Goal: Use online tool/utility

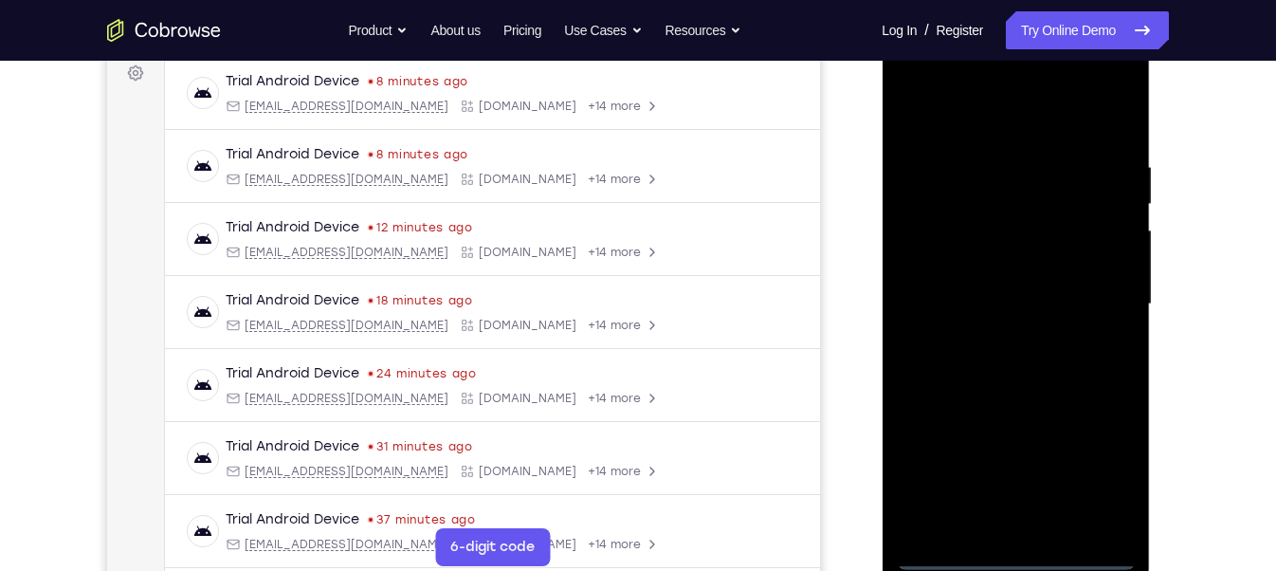
click at [1017, 557] on div at bounding box center [1015, 304] width 239 height 531
click at [1094, 466] on div at bounding box center [1015, 304] width 239 height 531
click at [915, 83] on div at bounding box center [1015, 304] width 239 height 531
click at [1096, 294] on div at bounding box center [1015, 304] width 239 height 531
click at [988, 337] on div at bounding box center [1015, 304] width 239 height 531
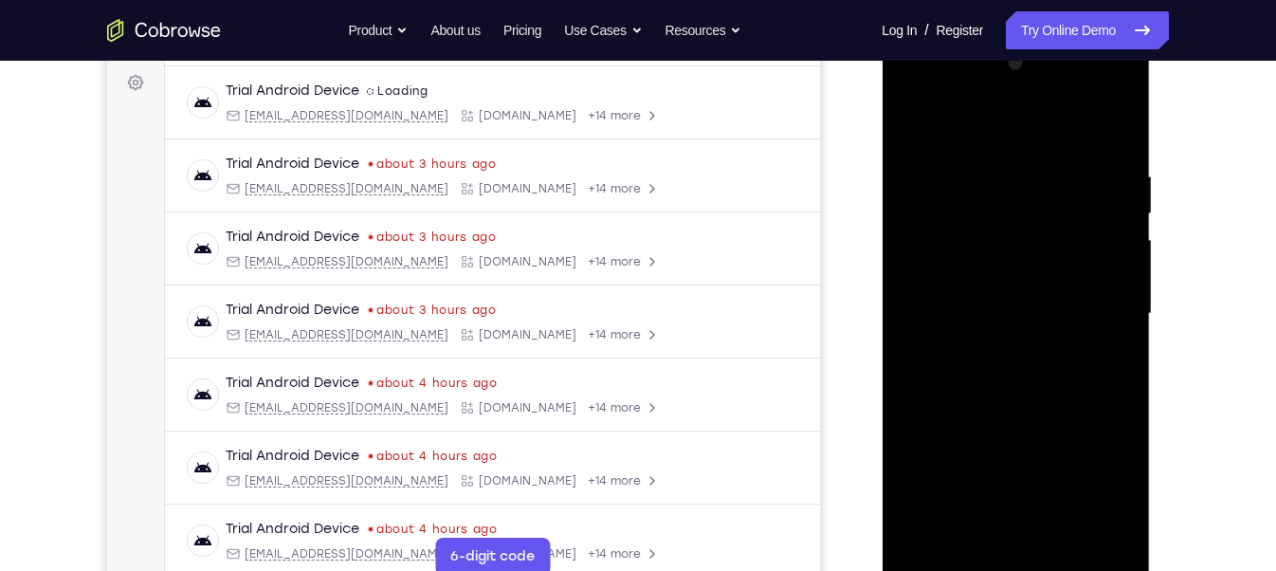
scroll to position [279, 0]
click at [990, 295] on div at bounding box center [1015, 314] width 239 height 531
click at [974, 269] on div at bounding box center [1015, 314] width 239 height 531
click at [1107, 272] on div at bounding box center [1015, 314] width 239 height 531
click at [996, 311] on div at bounding box center [1015, 314] width 239 height 531
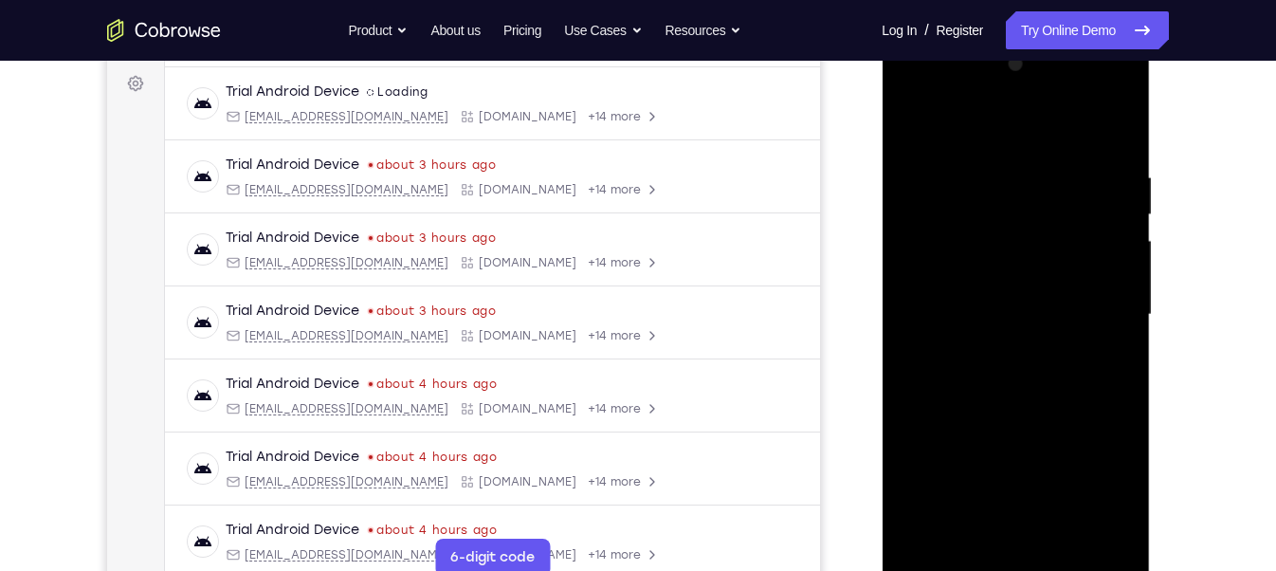
click at [1003, 373] on div at bounding box center [1015, 314] width 239 height 531
click at [995, 342] on div at bounding box center [1015, 314] width 239 height 531
click at [1020, 359] on div at bounding box center [1015, 314] width 239 height 531
click at [1013, 255] on div at bounding box center [1015, 314] width 239 height 531
drag, startPoint x: 1002, startPoint y: 364, endPoint x: 999, endPoint y: 443, distance: 78.7
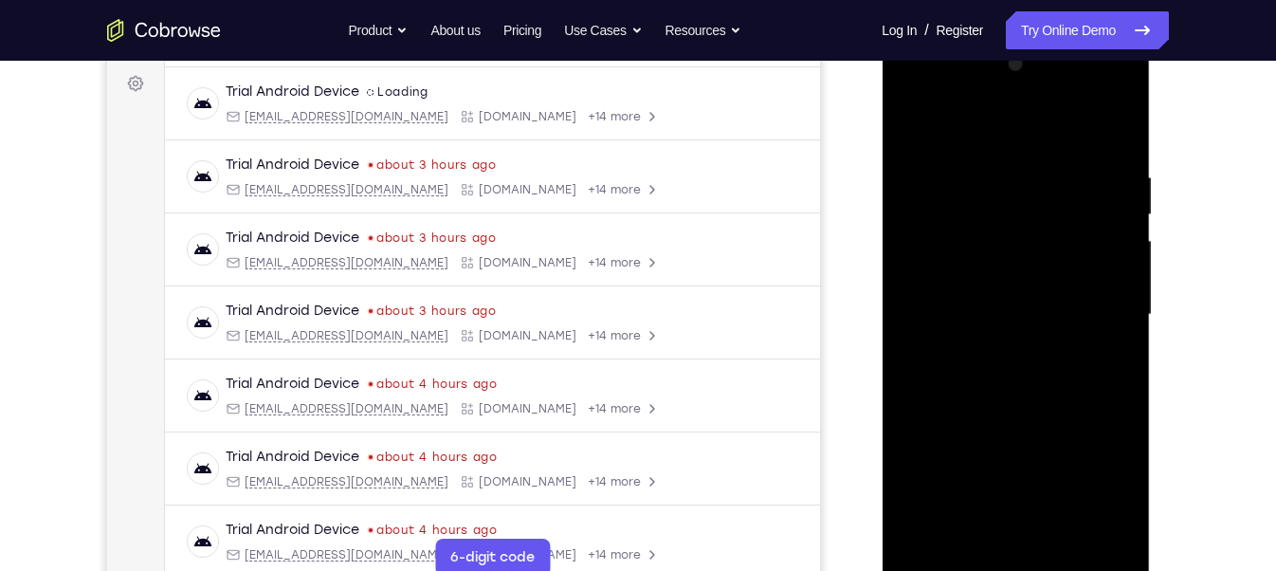
click at [999, 443] on div at bounding box center [1015, 314] width 239 height 531
drag, startPoint x: 1004, startPoint y: 412, endPoint x: 997, endPoint y: 503, distance: 91.2
click at [997, 503] on div at bounding box center [1015, 314] width 239 height 531
drag, startPoint x: 992, startPoint y: 139, endPoint x: 998, endPoint y: 75, distance: 64.7
click at [998, 75] on div at bounding box center [1015, 314] width 239 height 531
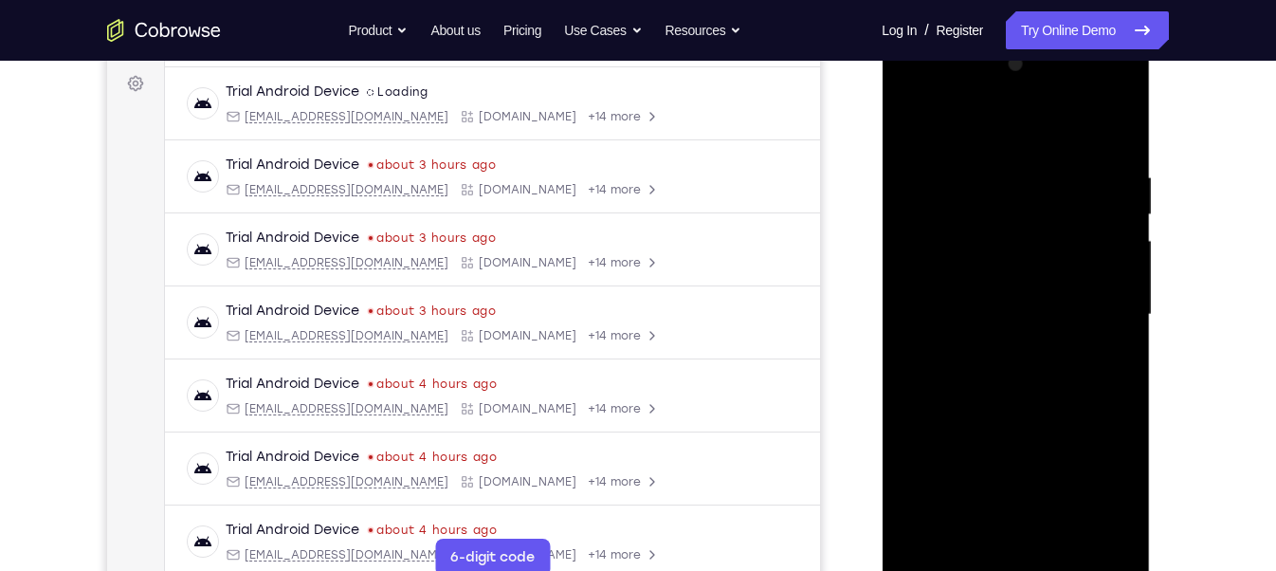
click at [1001, 518] on div at bounding box center [1015, 314] width 239 height 531
drag, startPoint x: 1024, startPoint y: 260, endPoint x: 981, endPoint y: 549, distance: 292.3
click at [998, 491] on div at bounding box center [1015, 314] width 239 height 531
click at [1095, 89] on div at bounding box center [1015, 314] width 239 height 531
click at [1001, 154] on div at bounding box center [1015, 314] width 239 height 531
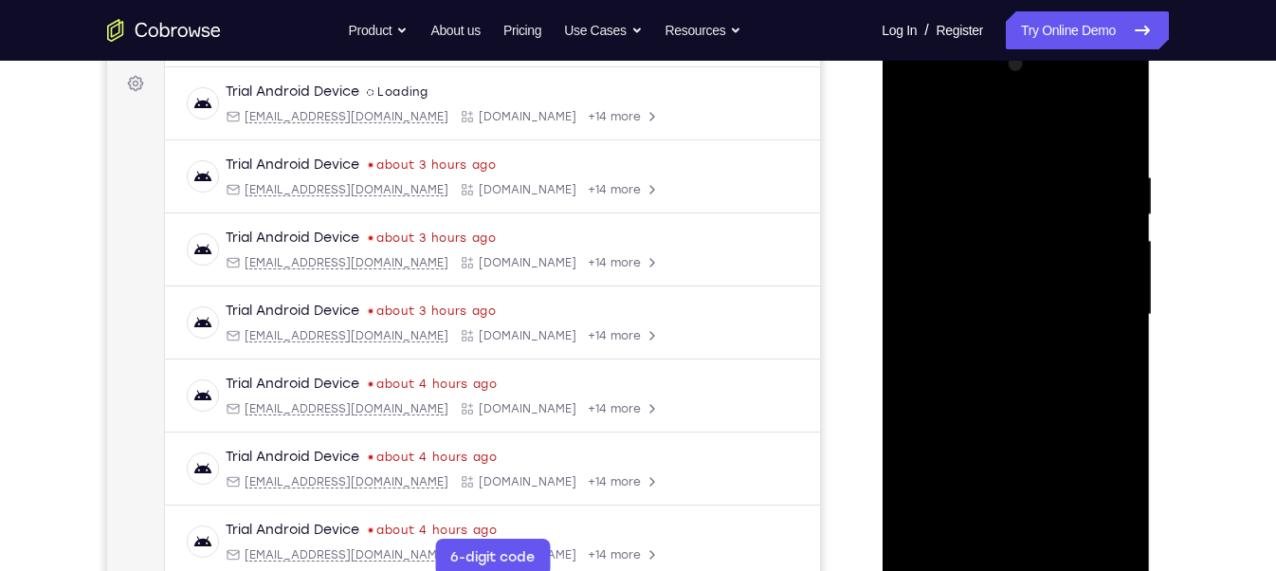
click at [1093, 83] on div at bounding box center [1015, 314] width 239 height 531
click at [914, 92] on div at bounding box center [1015, 314] width 239 height 531
click at [1093, 304] on div at bounding box center [1015, 314] width 239 height 531
click at [1031, 359] on div at bounding box center [1015, 314] width 239 height 531
click at [1023, 252] on div at bounding box center [1015, 314] width 239 height 531
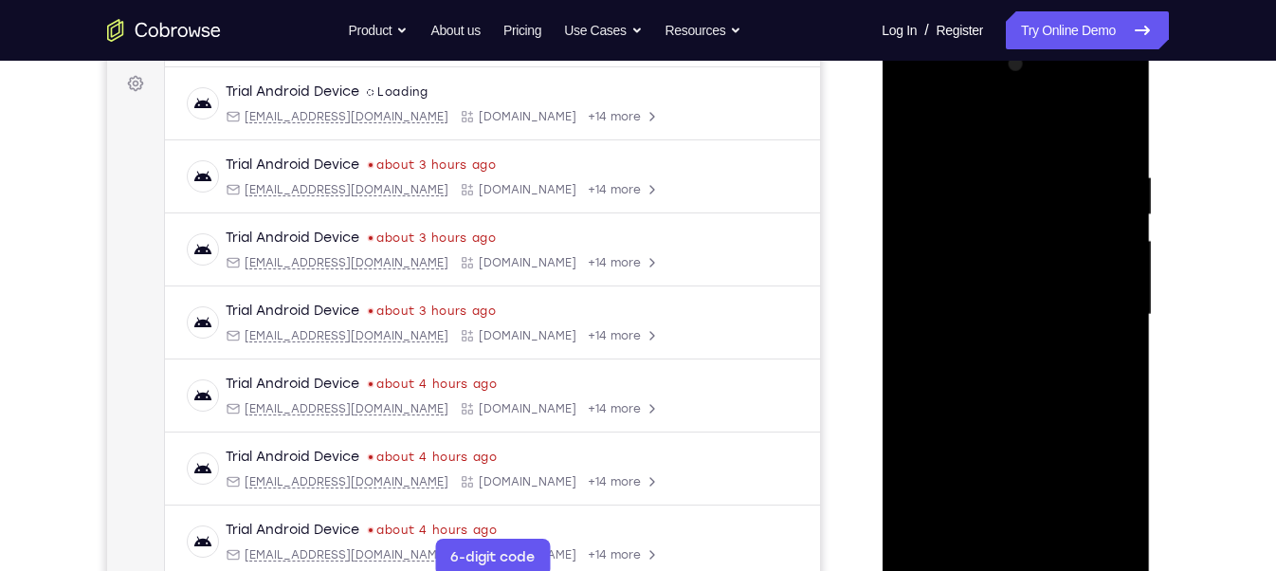
click at [1005, 292] on div at bounding box center [1015, 314] width 239 height 531
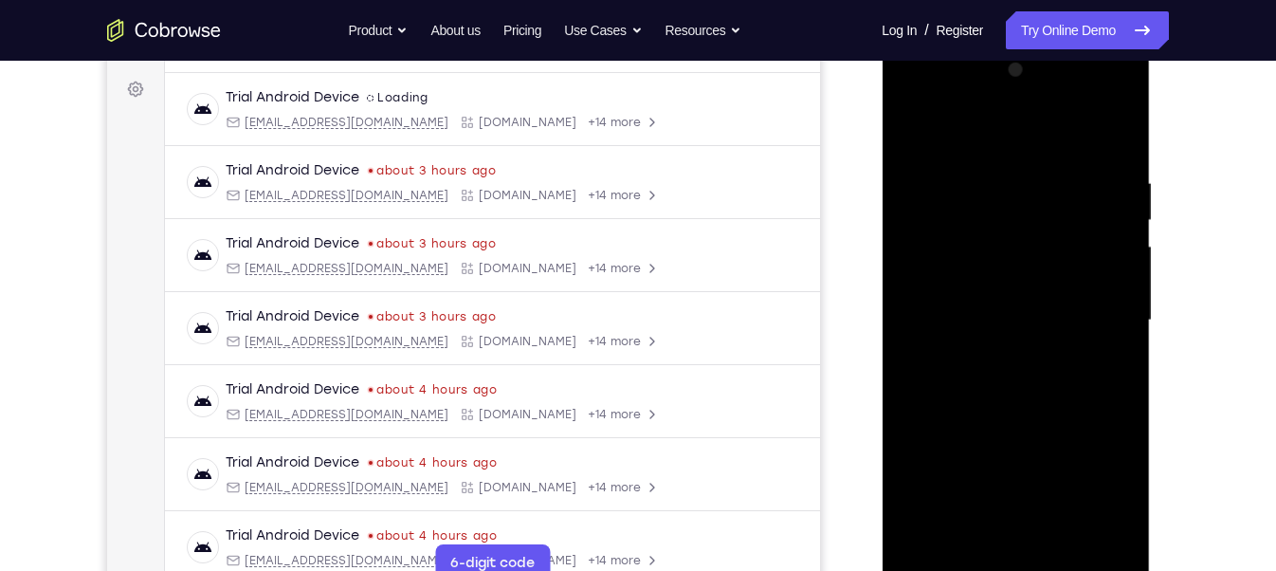
scroll to position [281, 0]
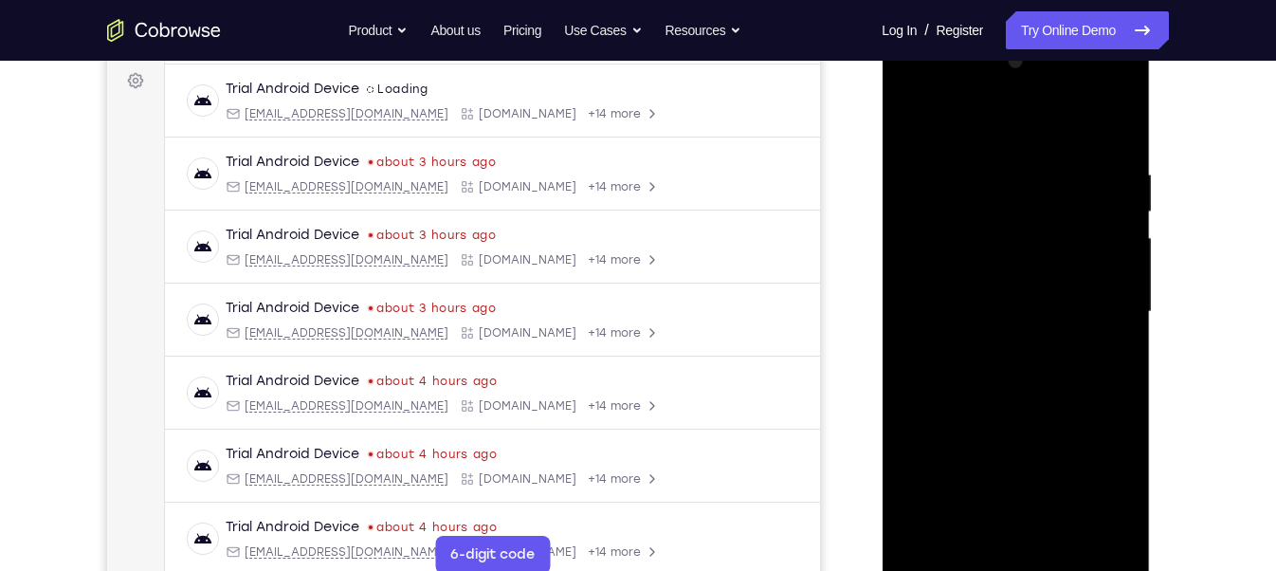
click at [1120, 134] on div at bounding box center [1015, 311] width 239 height 531
click at [1050, 394] on div at bounding box center [1015, 311] width 239 height 531
drag, startPoint x: 1041, startPoint y: 406, endPoint x: 1042, endPoint y: 312, distance: 93.8
click at [1042, 312] on div at bounding box center [1015, 311] width 239 height 531
click at [1125, 302] on div at bounding box center [1015, 311] width 239 height 531
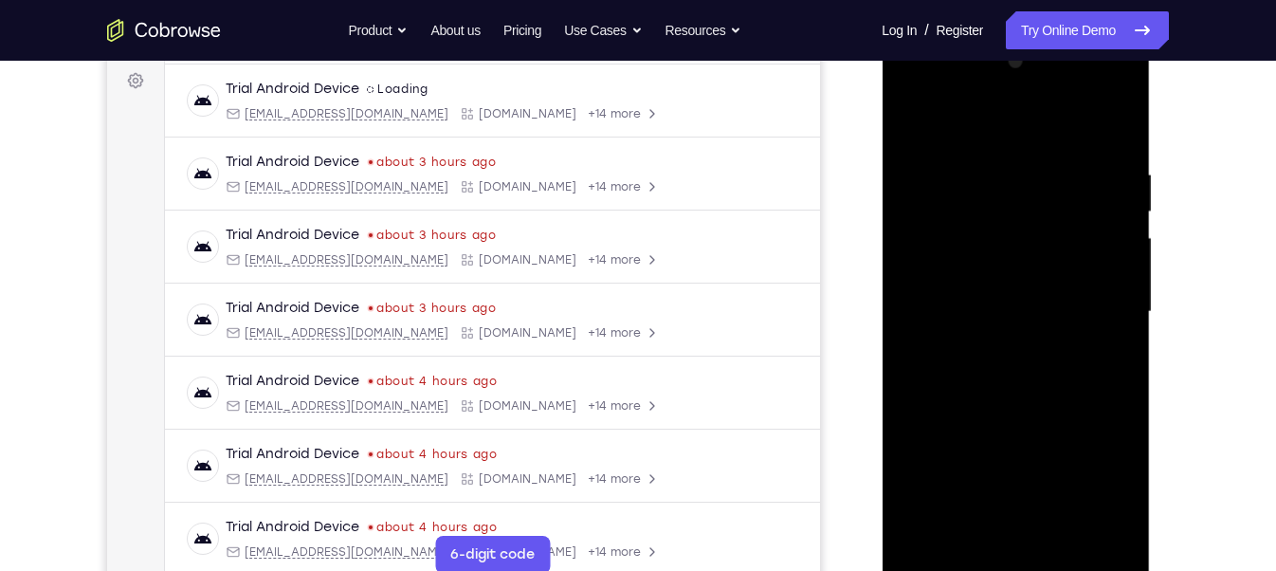
click at [1123, 302] on div at bounding box center [1015, 311] width 239 height 531
drag, startPoint x: 1048, startPoint y: 335, endPoint x: 1048, endPoint y: 294, distance: 41.7
click at [1048, 294] on div at bounding box center [1015, 311] width 239 height 531
drag, startPoint x: 1048, startPoint y: 294, endPoint x: 1034, endPoint y: 371, distance: 79.0
click at [1034, 371] on div at bounding box center [1015, 311] width 239 height 531
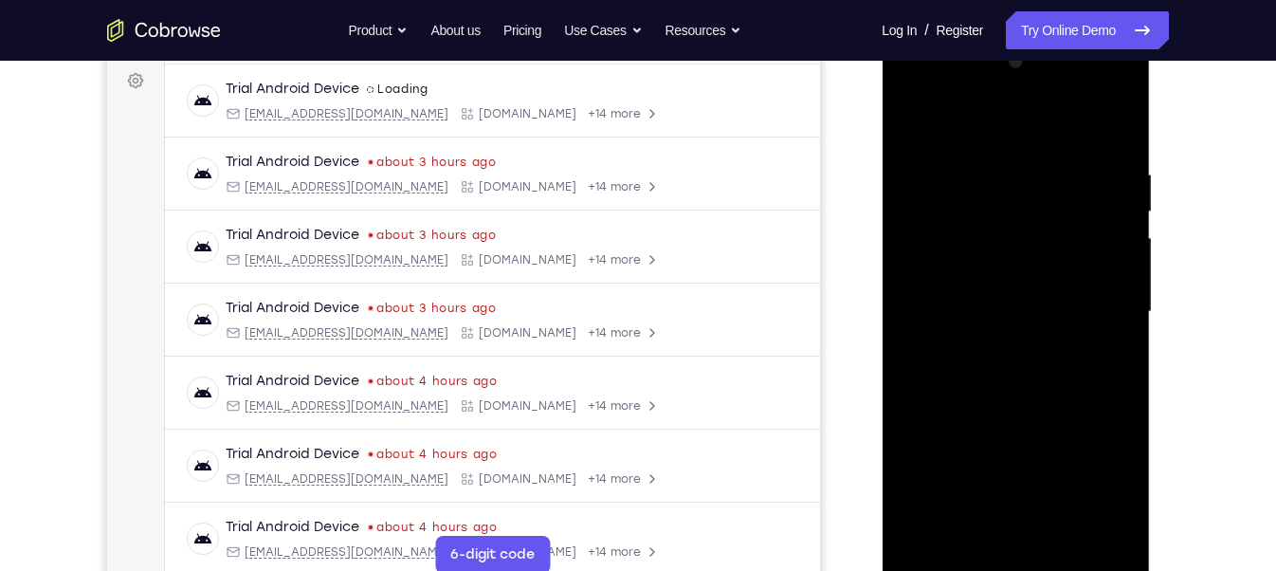
click at [1120, 337] on div at bounding box center [1015, 311] width 239 height 531
click at [910, 167] on div at bounding box center [1015, 311] width 239 height 531
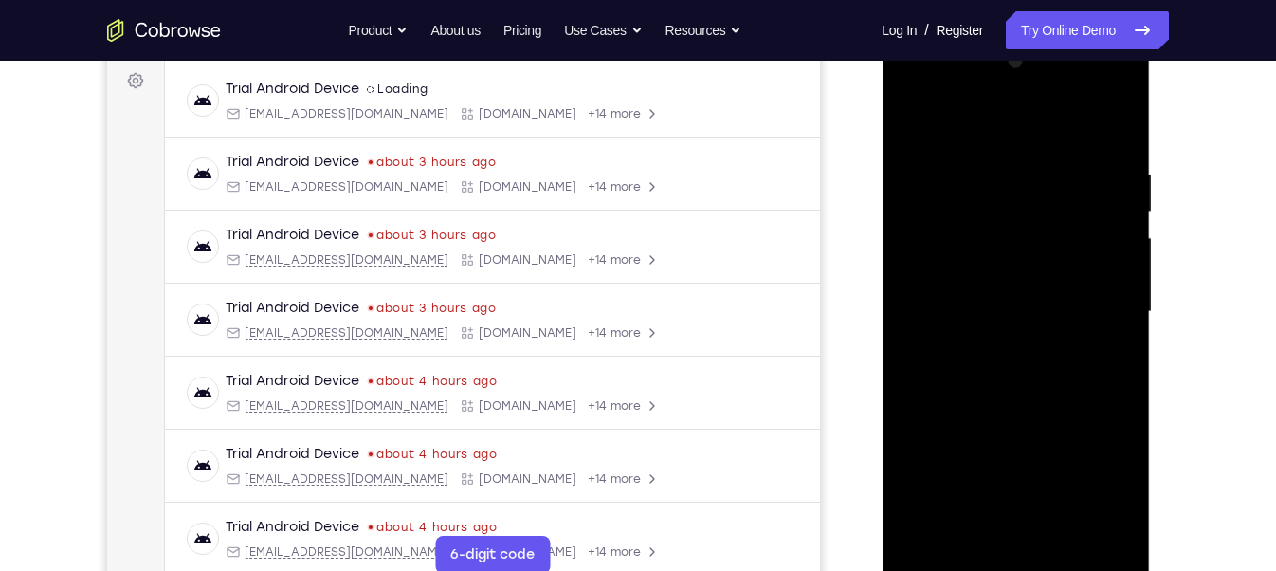
click at [1117, 524] on div at bounding box center [1015, 311] width 239 height 531
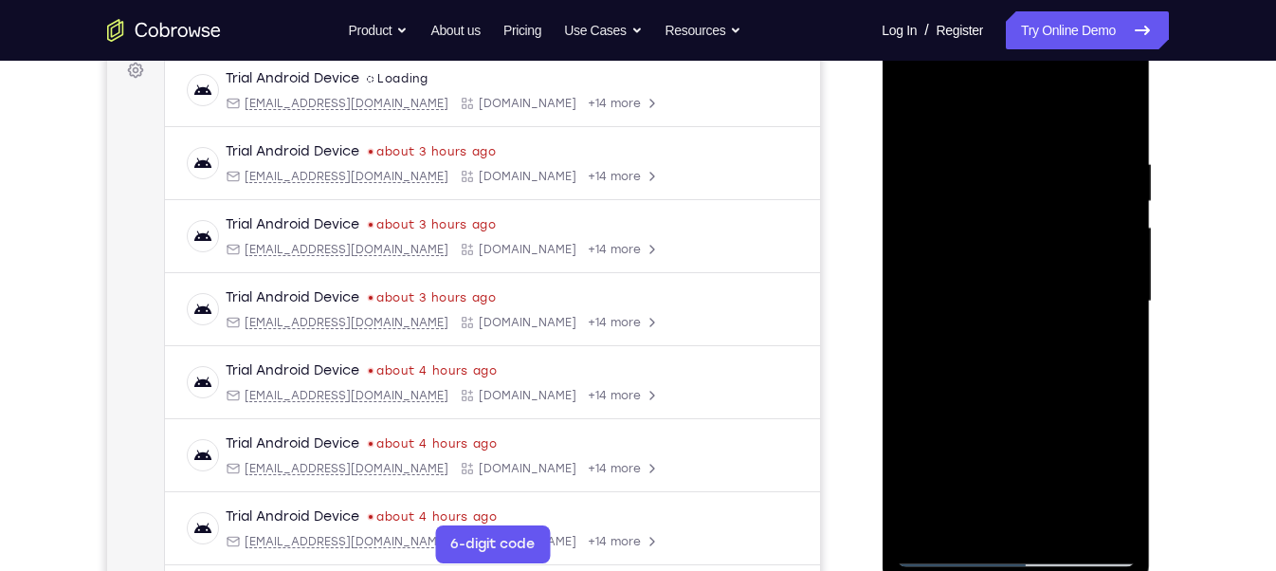
scroll to position [294, 0]
click at [1114, 111] on div at bounding box center [1015, 299] width 239 height 531
drag, startPoint x: 1055, startPoint y: 212, endPoint x: 1044, endPoint y: 284, distance: 72.8
click at [1044, 284] on div at bounding box center [1015, 299] width 239 height 531
click at [1117, 111] on div at bounding box center [1015, 299] width 239 height 531
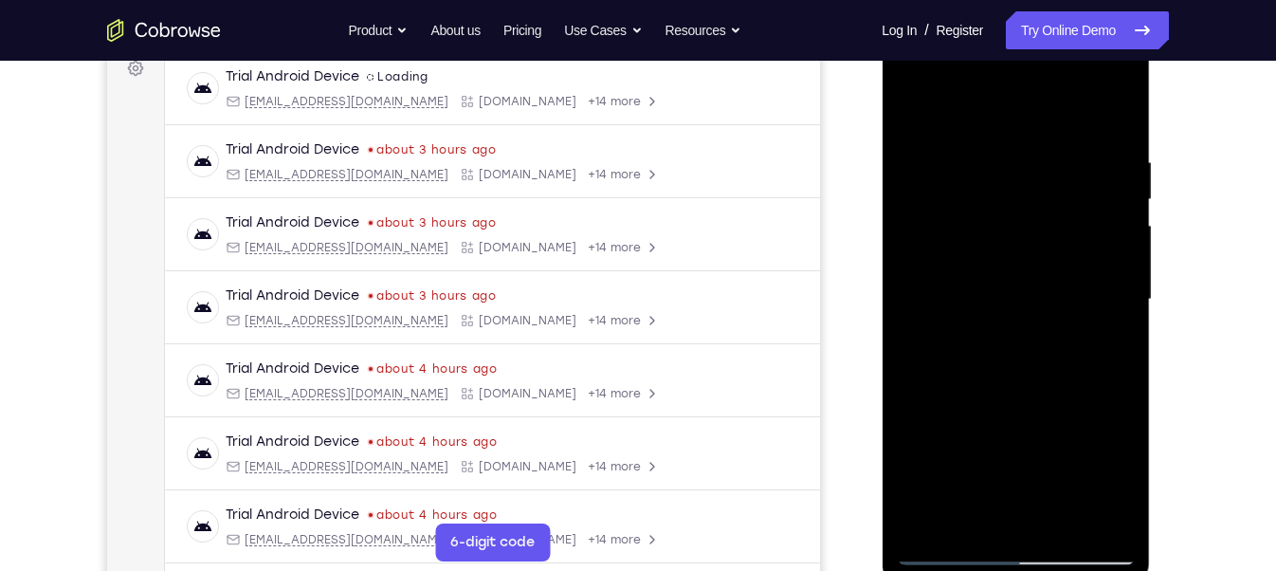
drag, startPoint x: 968, startPoint y: 240, endPoint x: 968, endPoint y: 271, distance: 31.3
click at [968, 271] on div at bounding box center [1015, 299] width 239 height 531
click at [917, 161] on div at bounding box center [1015, 299] width 239 height 531
click at [931, 161] on div at bounding box center [1015, 299] width 239 height 531
click at [1077, 249] on div at bounding box center [1015, 299] width 239 height 531
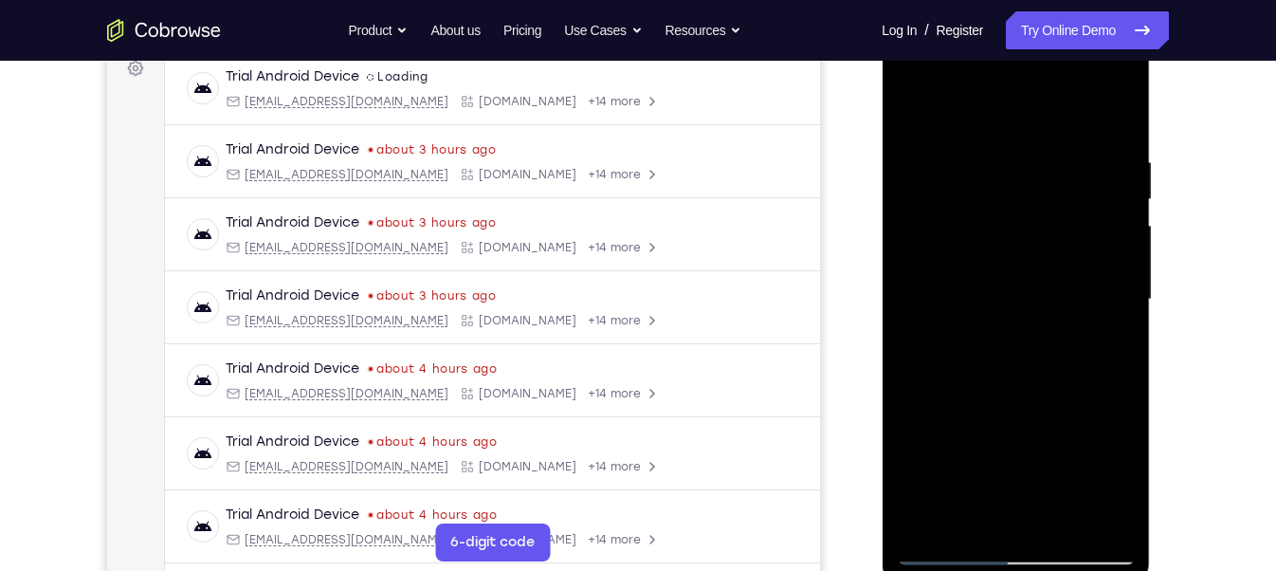
click at [913, 105] on div at bounding box center [1015, 299] width 239 height 531
click at [913, 110] on div at bounding box center [1015, 299] width 239 height 531
click at [1060, 516] on div at bounding box center [1015, 299] width 239 height 531
click at [1031, 401] on div at bounding box center [1015, 299] width 239 height 531
click at [1069, 265] on div at bounding box center [1015, 299] width 239 height 531
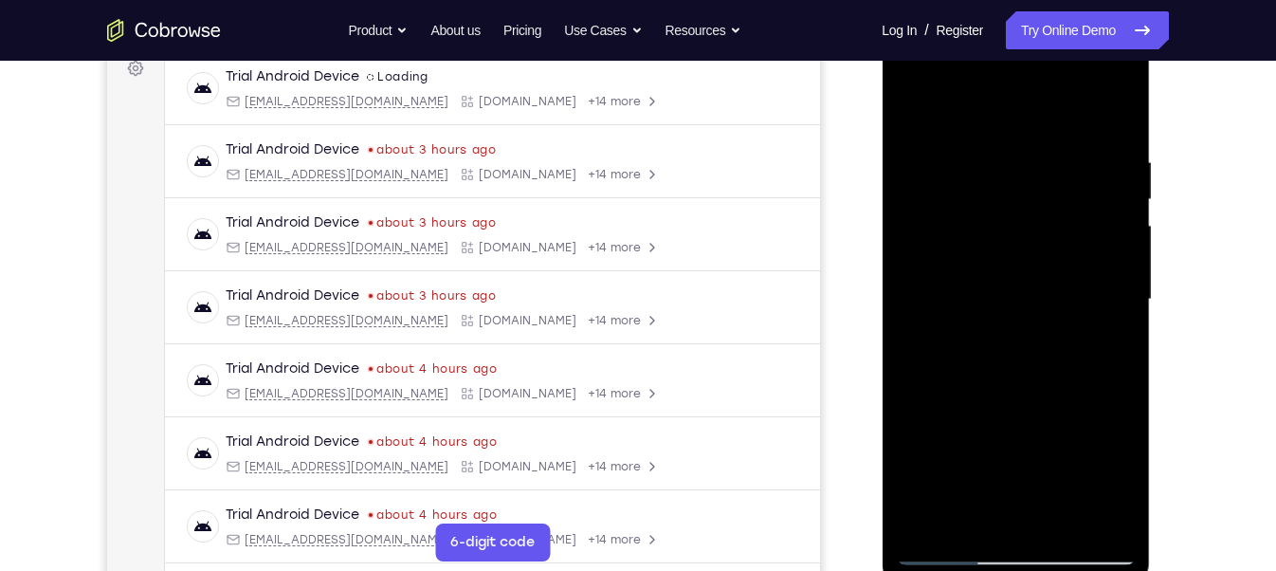
click at [915, 116] on div at bounding box center [1015, 299] width 239 height 531
click at [919, 107] on div at bounding box center [1015, 299] width 239 height 531
click at [1049, 154] on div at bounding box center [1015, 299] width 239 height 531
drag, startPoint x: 1114, startPoint y: 225, endPoint x: 958, endPoint y: 230, distance: 155.5
click at [958, 230] on div at bounding box center [1015, 299] width 239 height 531
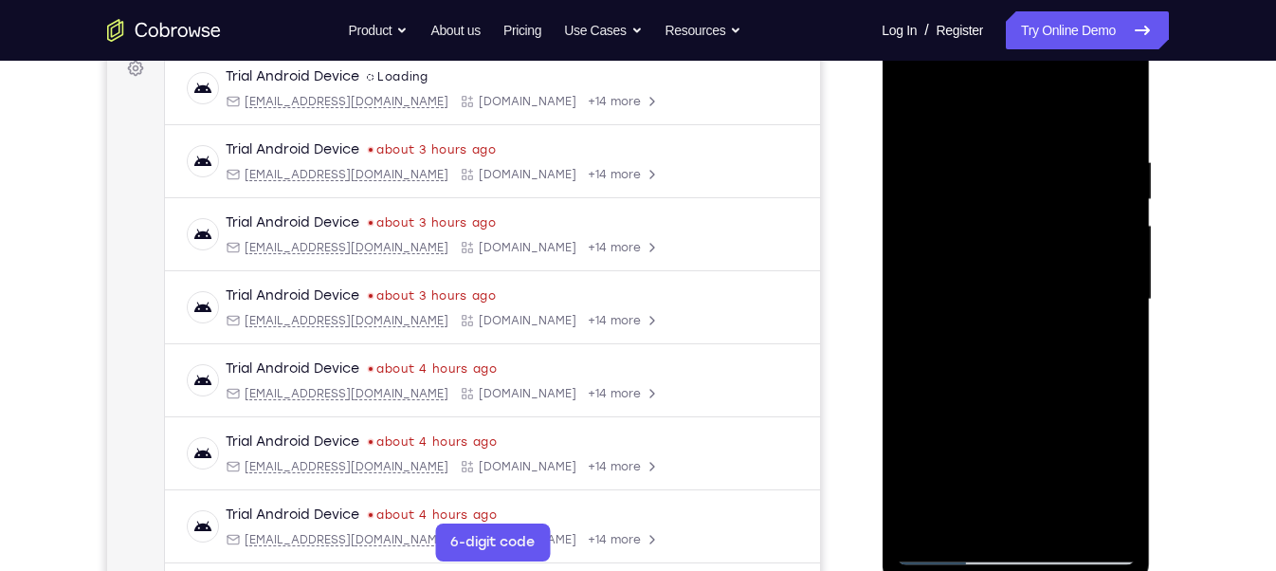
click at [1117, 253] on div at bounding box center [1015, 299] width 239 height 531
click at [1114, 190] on div at bounding box center [1015, 299] width 239 height 531
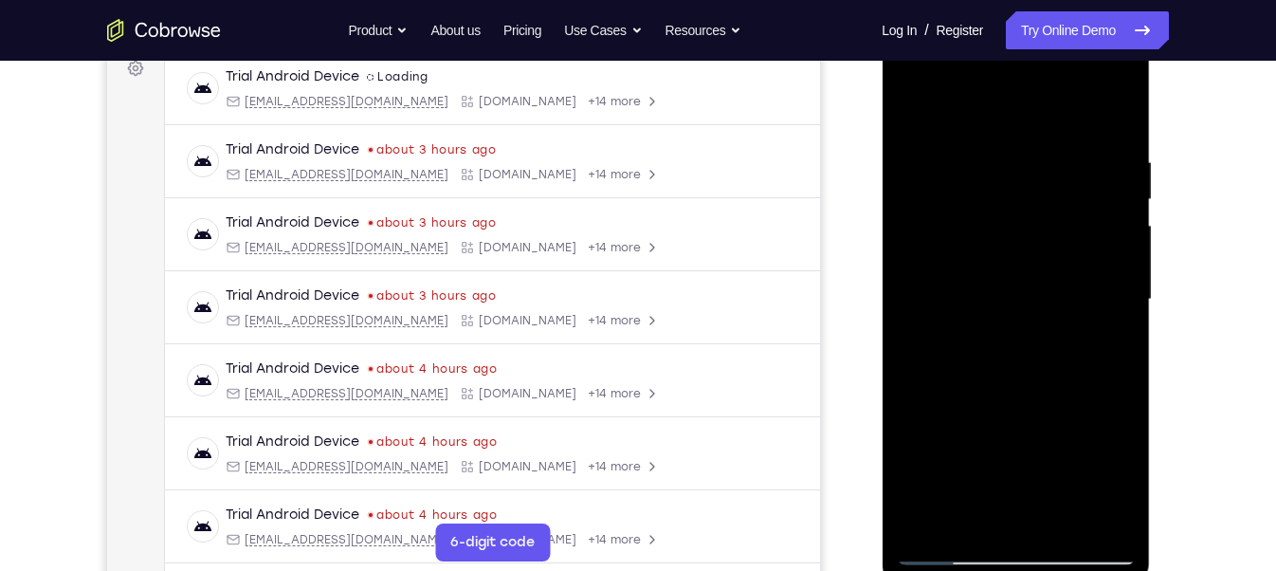
click at [1114, 190] on div at bounding box center [1015, 299] width 239 height 531
click at [1114, 114] on div at bounding box center [1015, 299] width 239 height 531
drag, startPoint x: 1047, startPoint y: 446, endPoint x: 1023, endPoint y: 217, distance: 230.7
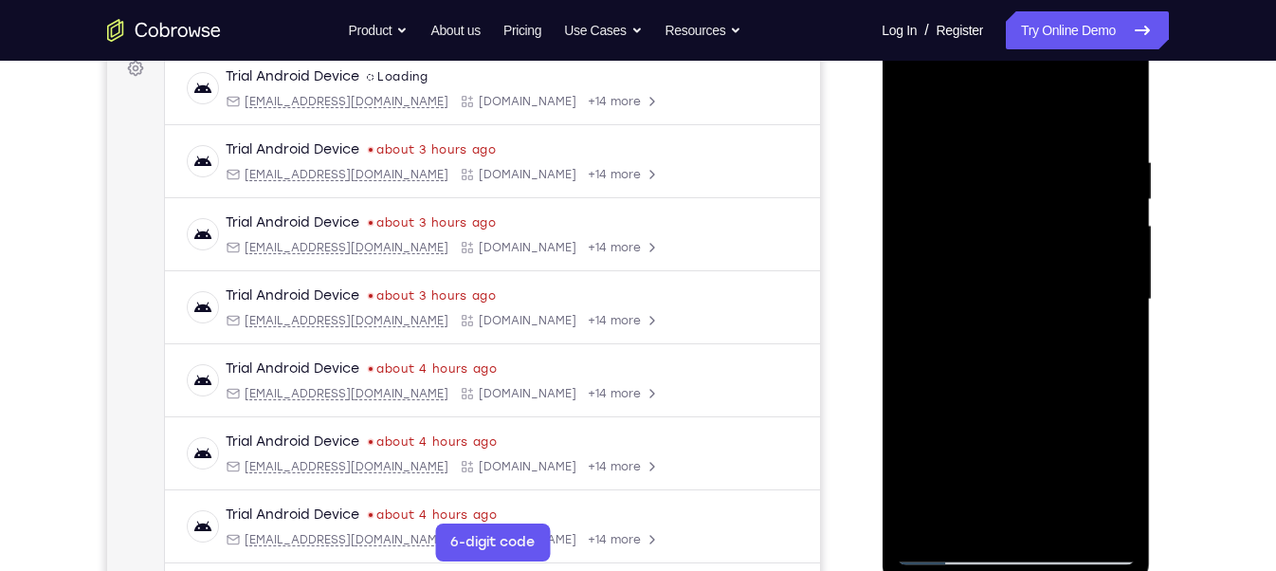
click at [1024, 219] on div at bounding box center [1015, 299] width 239 height 531
click at [1060, 522] on div at bounding box center [1015, 299] width 239 height 531
click at [1066, 522] on div at bounding box center [1015, 299] width 239 height 531
click at [912, 114] on div at bounding box center [1015, 299] width 239 height 531
click at [1032, 268] on div at bounding box center [1015, 299] width 239 height 531
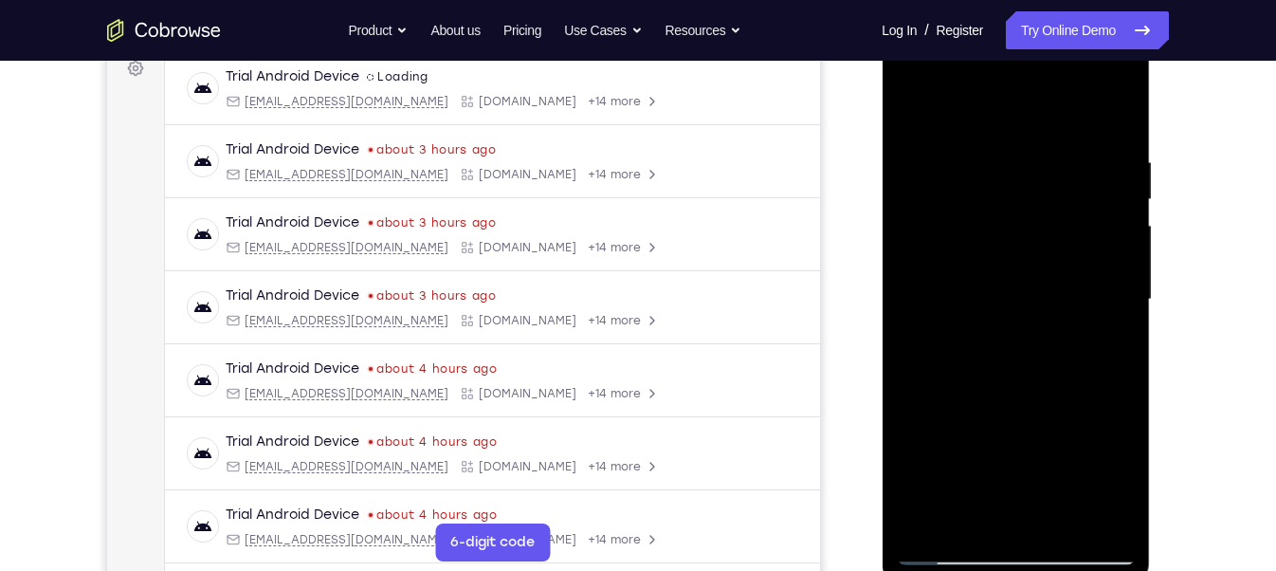
click at [993, 503] on div at bounding box center [1015, 299] width 239 height 531
click at [907, 102] on div at bounding box center [1015, 299] width 239 height 531
click at [914, 105] on div at bounding box center [1015, 299] width 239 height 531
drag, startPoint x: 990, startPoint y: 324, endPoint x: 985, endPoint y: 155, distance: 168.8
click at [985, 155] on div at bounding box center [1015, 299] width 239 height 531
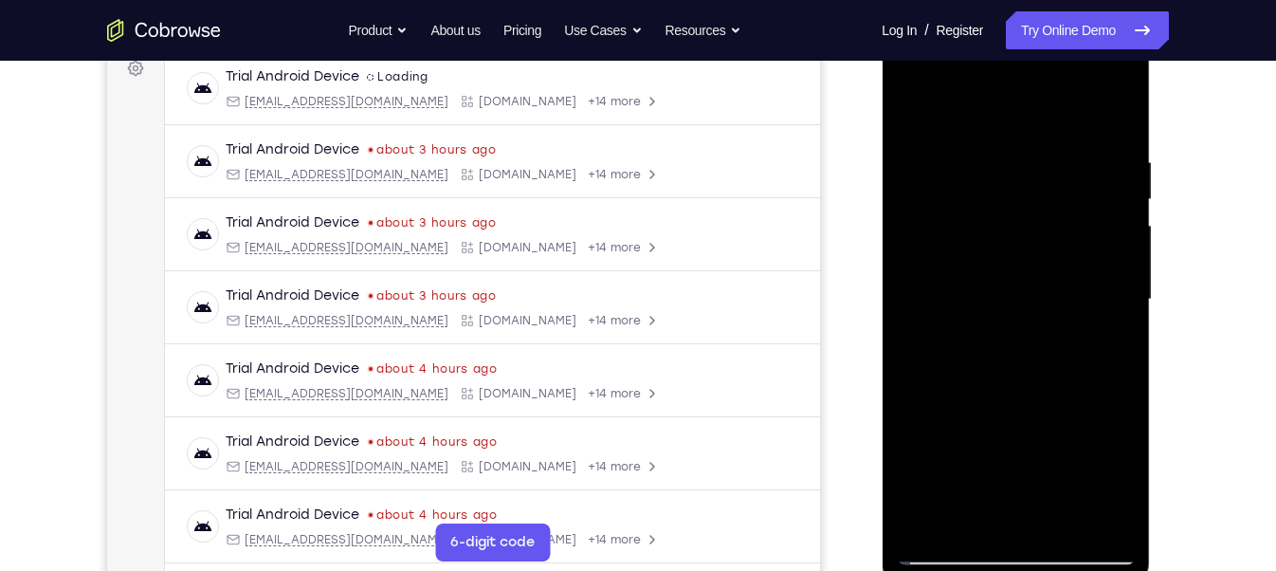
drag, startPoint x: 1016, startPoint y: 399, endPoint x: 1036, endPoint y: 175, distance: 224.5
click at [1036, 175] on div at bounding box center [1015, 299] width 239 height 531
drag, startPoint x: 1031, startPoint y: 389, endPoint x: 1054, endPoint y: 73, distance: 316.4
click at [1054, 73] on div at bounding box center [1015, 299] width 239 height 531
drag, startPoint x: 1012, startPoint y: 420, endPoint x: 1067, endPoint y: 157, distance: 268.2
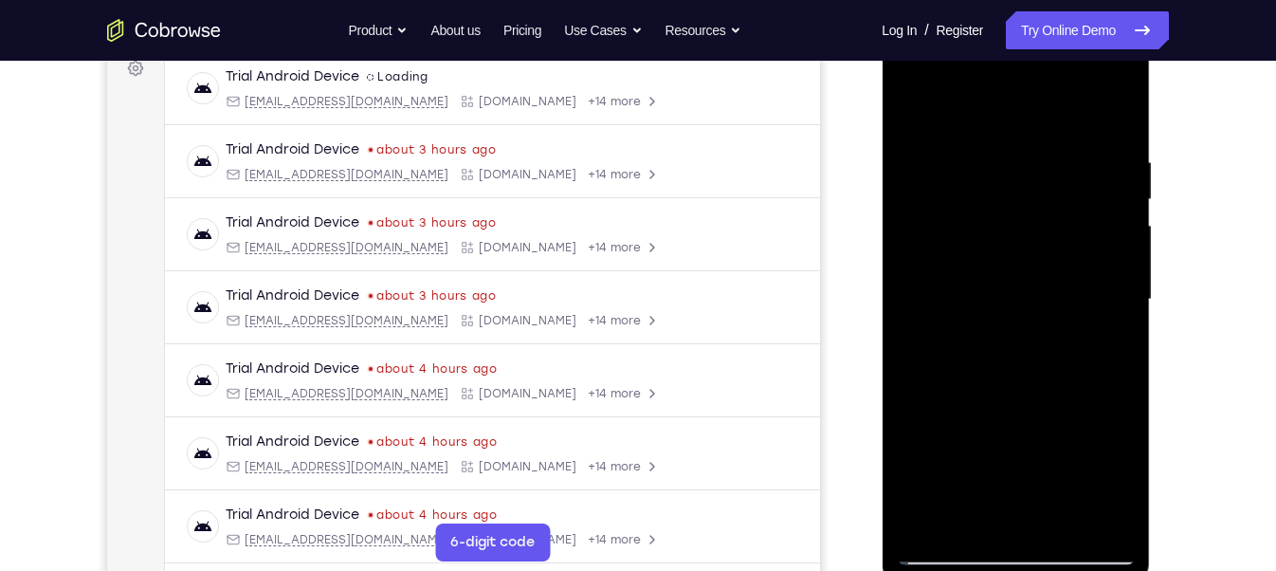
click at [1067, 157] on div at bounding box center [1015, 299] width 239 height 531
drag, startPoint x: 1052, startPoint y: 281, endPoint x: 1076, endPoint y: 158, distance: 124.5
click at [1076, 158] on div at bounding box center [1015, 299] width 239 height 531
click at [1036, 134] on div at bounding box center [1015, 299] width 239 height 531
drag, startPoint x: 959, startPoint y: 371, endPoint x: 987, endPoint y: 194, distance: 179.3
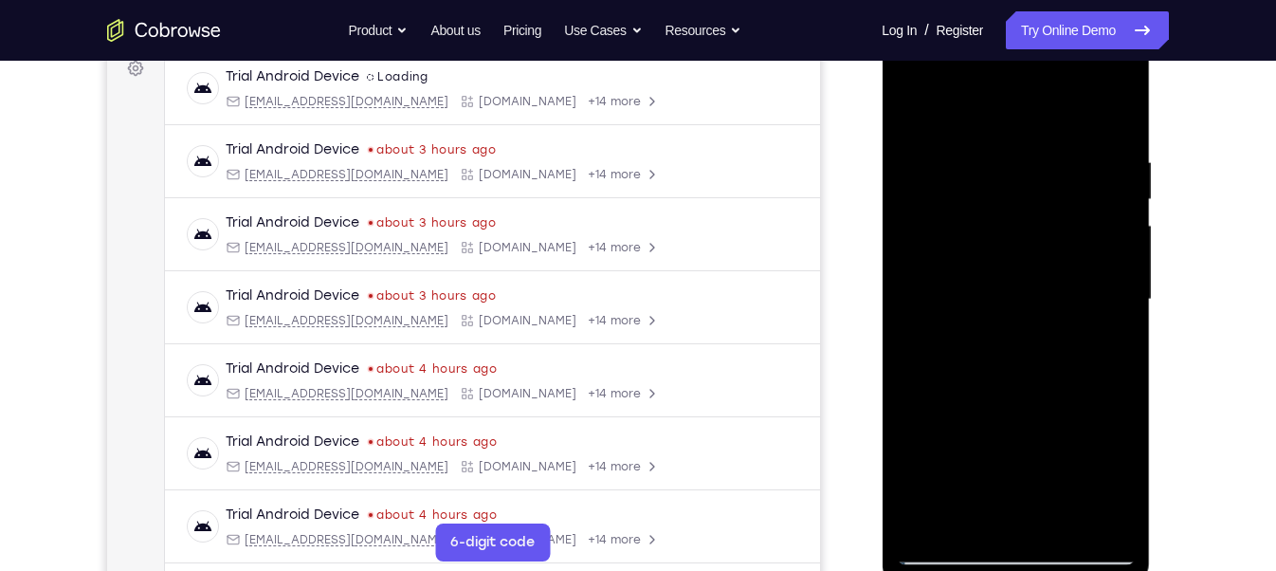
click at [987, 194] on div at bounding box center [1015, 299] width 239 height 531
drag, startPoint x: 1012, startPoint y: 119, endPoint x: 1013, endPoint y: 108, distance: 11.4
click at [1013, 108] on div at bounding box center [1015, 299] width 239 height 531
drag, startPoint x: 1008, startPoint y: 424, endPoint x: 1036, endPoint y: 205, distance: 220.6
click at [1036, 212] on div at bounding box center [1015, 299] width 239 height 531
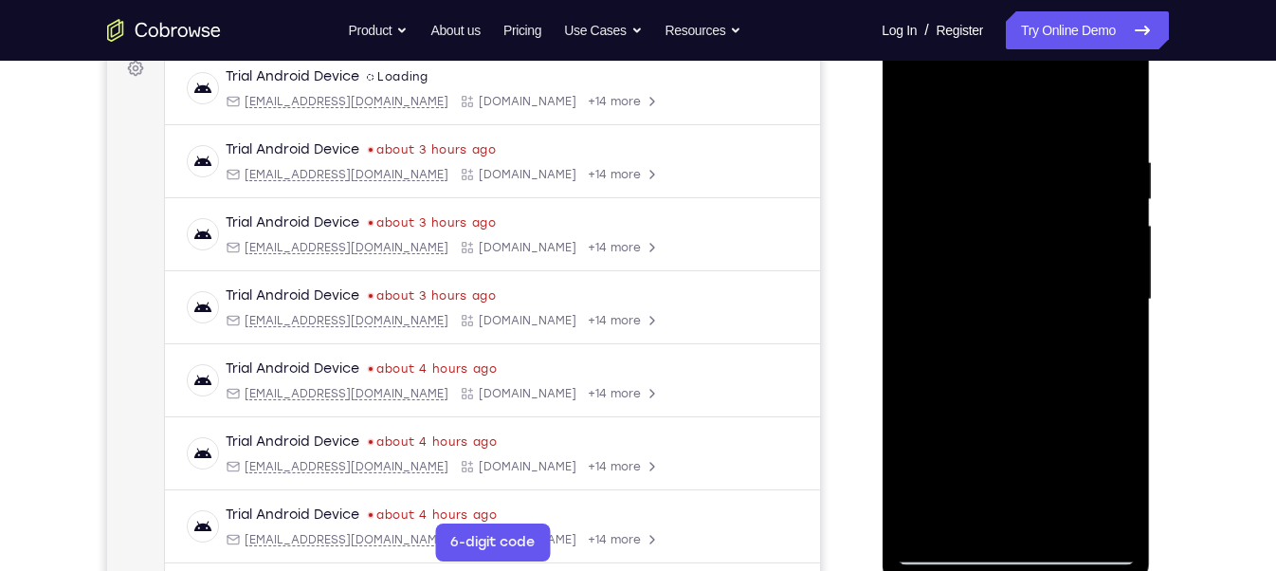
click at [1036, 205] on div at bounding box center [1015, 299] width 239 height 531
drag, startPoint x: 998, startPoint y: 415, endPoint x: 1025, endPoint y: 292, distance: 126.2
click at [1025, 292] on div at bounding box center [1015, 299] width 239 height 531
drag, startPoint x: 1009, startPoint y: 374, endPoint x: 1023, endPoint y: 295, distance: 80.7
click at [1023, 295] on div at bounding box center [1015, 299] width 239 height 531
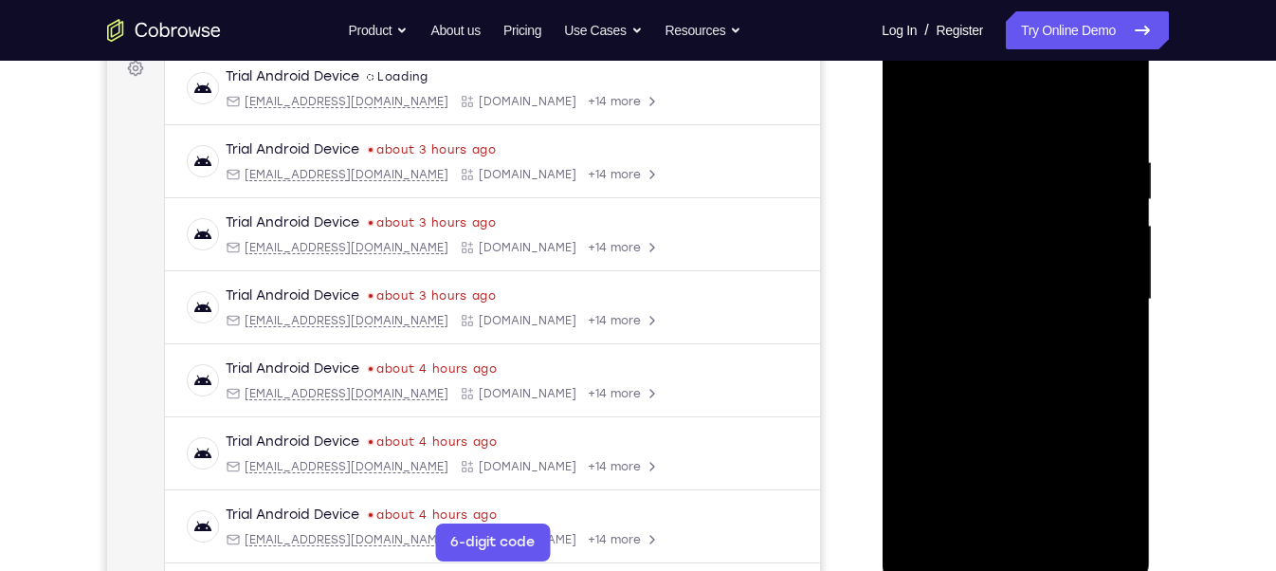
click at [1111, 364] on div at bounding box center [1015, 299] width 239 height 531
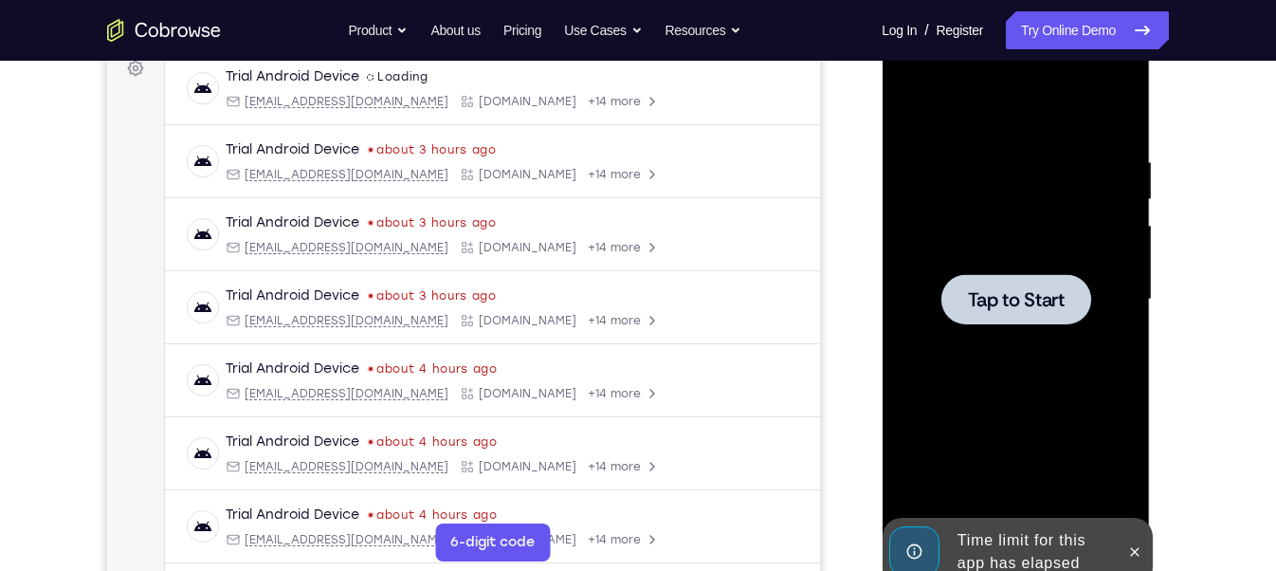
click at [1044, 380] on div at bounding box center [1015, 299] width 239 height 531
drag, startPoint x: 1044, startPoint y: 380, endPoint x: 1046, endPoint y: 341, distance: 38.9
click at [1046, 341] on div at bounding box center [1015, 299] width 239 height 531
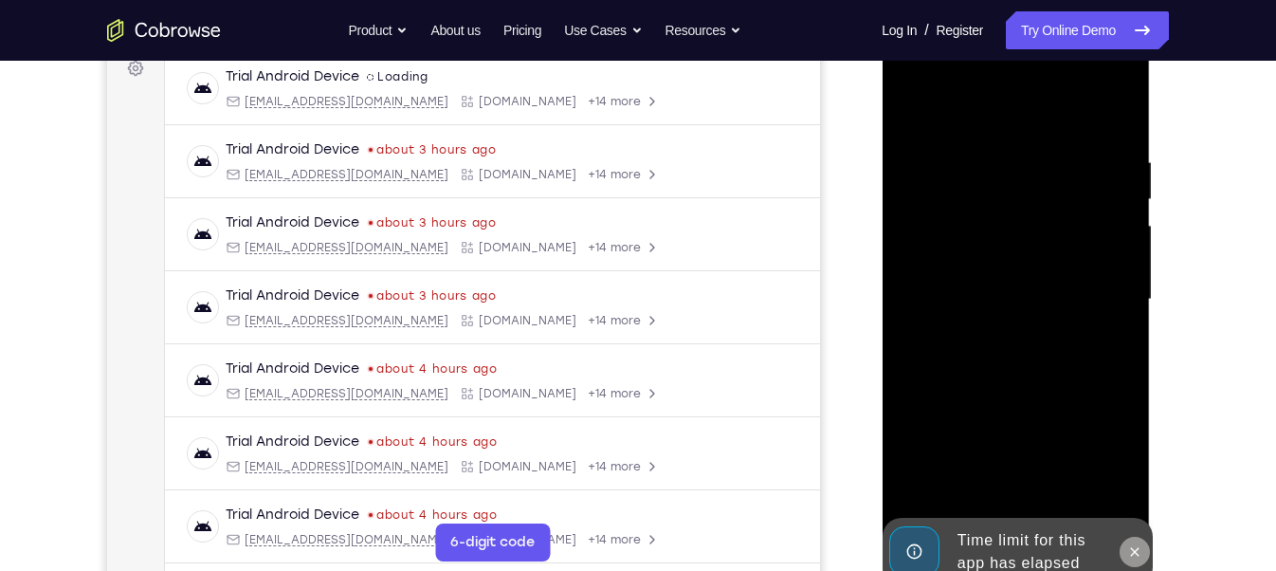
click at [1133, 555] on icon at bounding box center [1133, 551] width 15 height 15
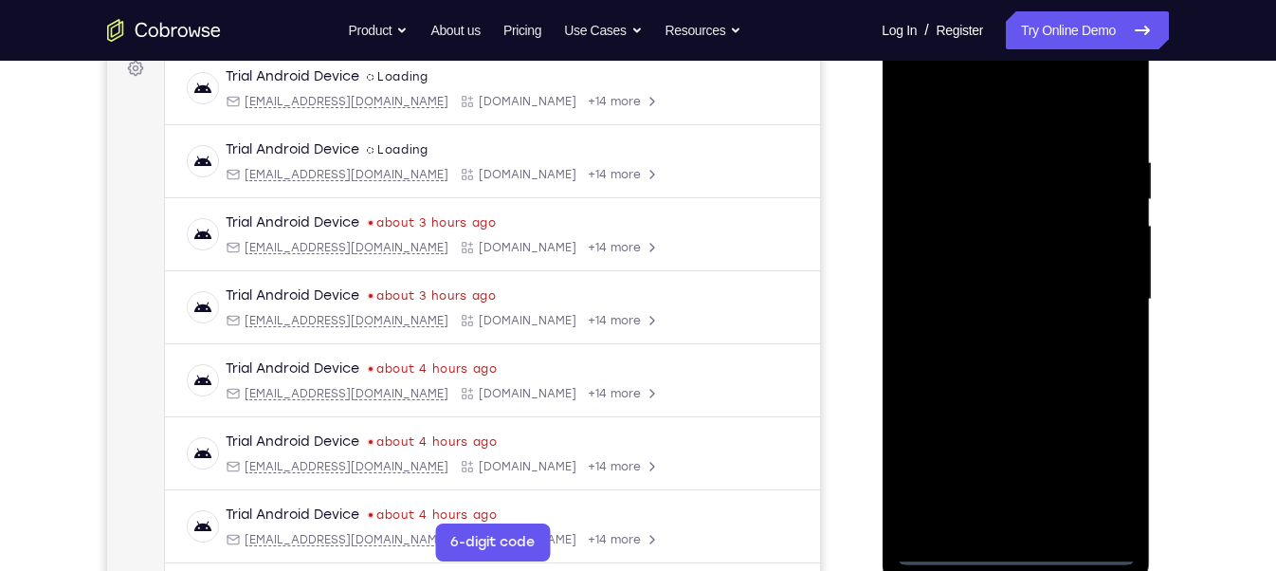
click at [1015, 538] on div at bounding box center [1015, 299] width 239 height 531
click at [1010, 542] on div at bounding box center [1015, 299] width 239 height 531
click at [1006, 540] on div at bounding box center [1015, 299] width 239 height 531
click at [1012, 547] on div at bounding box center [1015, 299] width 239 height 531
click at [1107, 465] on div at bounding box center [1015, 299] width 239 height 531
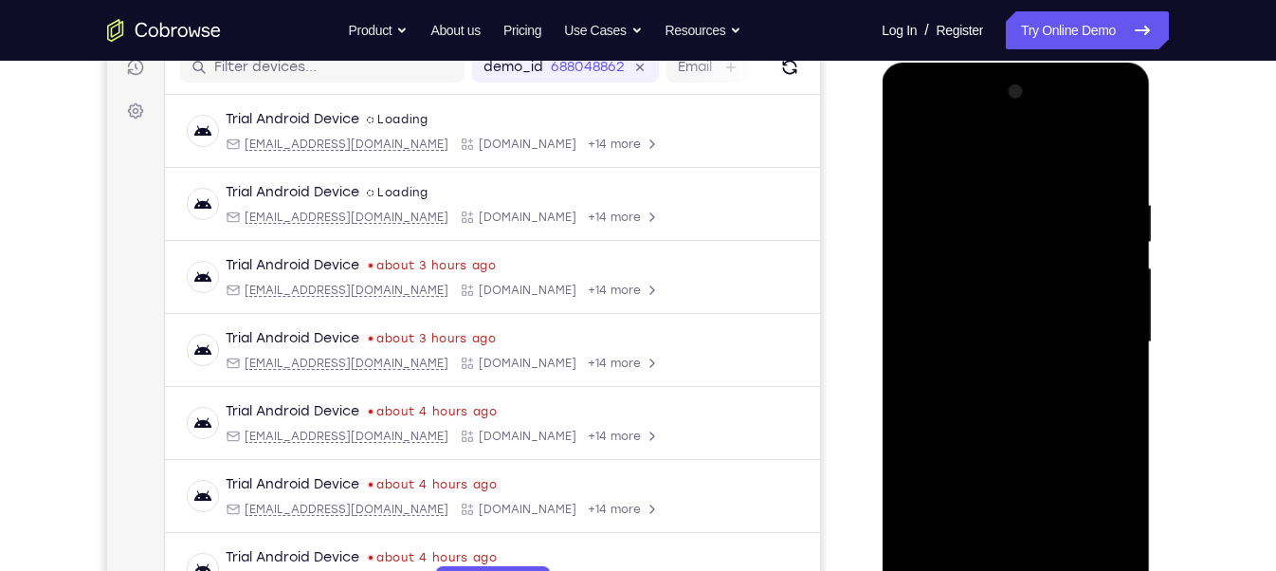
scroll to position [273, 0]
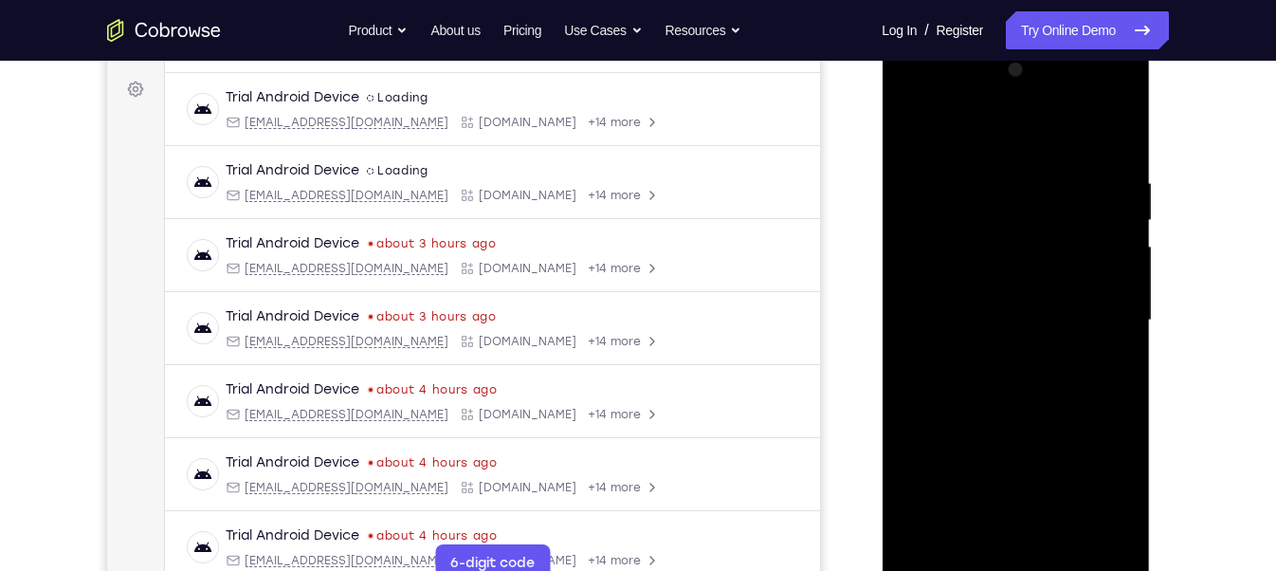
click at [915, 98] on div at bounding box center [1015, 320] width 239 height 531
click at [1096, 306] on div at bounding box center [1015, 320] width 239 height 531
click at [1001, 352] on div at bounding box center [1015, 320] width 239 height 531
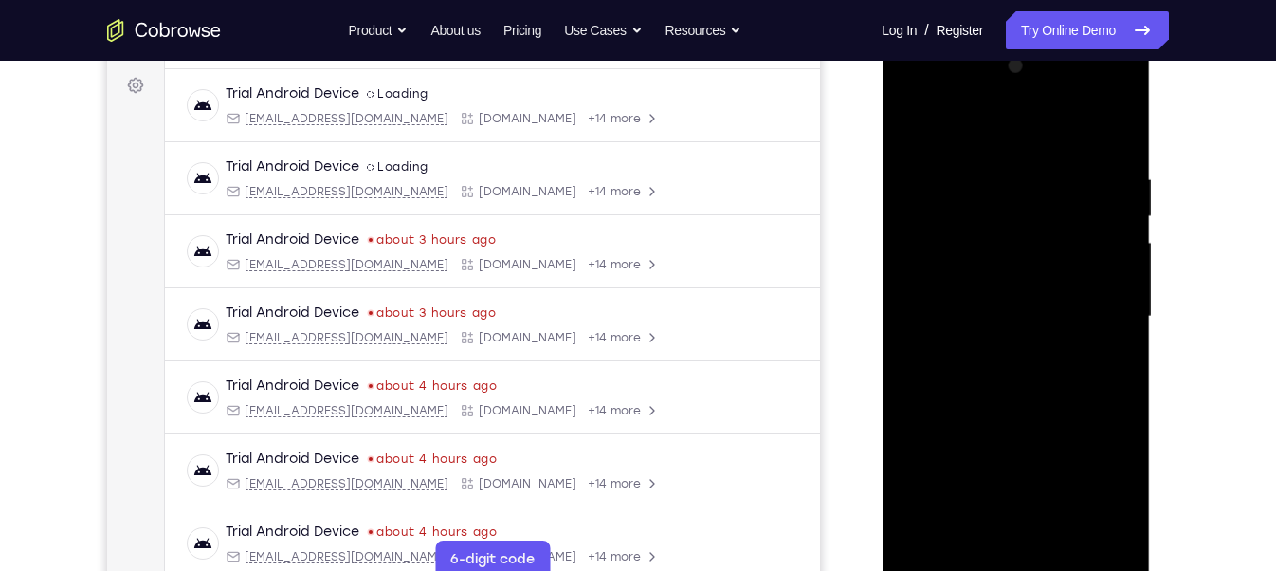
scroll to position [278, 0]
click at [1014, 290] on div at bounding box center [1015, 315] width 239 height 531
click at [1047, 276] on div at bounding box center [1015, 315] width 239 height 531
click at [998, 309] on div at bounding box center [1015, 315] width 239 height 531
click at [955, 371] on div at bounding box center [1015, 315] width 239 height 531
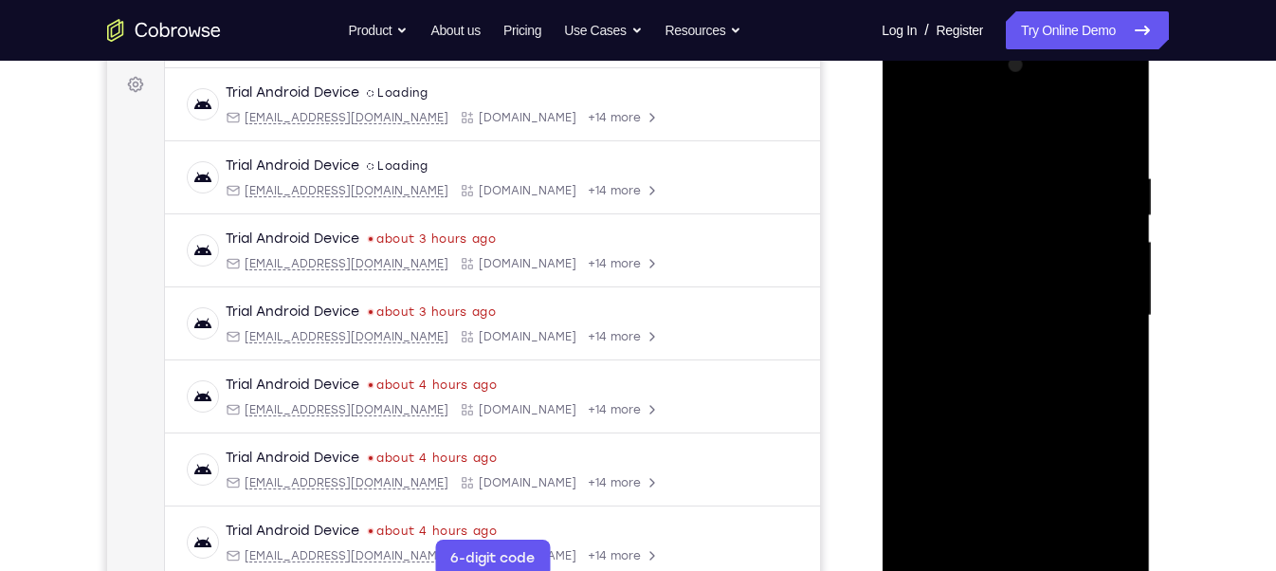
click at [996, 359] on div at bounding box center [1015, 315] width 239 height 531
drag, startPoint x: 970, startPoint y: 146, endPoint x: 969, endPoint y: 95, distance: 51.2
click at [969, 95] on div at bounding box center [1015, 315] width 239 height 531
click at [1014, 369] on div at bounding box center [1015, 315] width 239 height 531
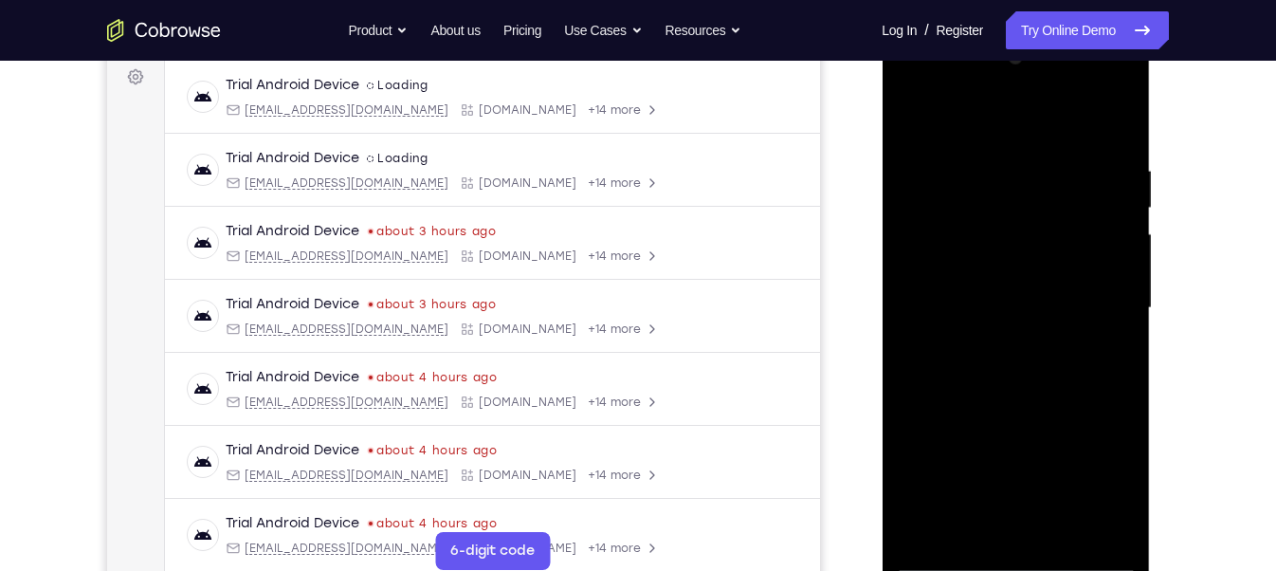
scroll to position [286, 0]
click at [1049, 392] on div at bounding box center [1015, 307] width 239 height 531
click at [1060, 531] on div at bounding box center [1015, 307] width 239 height 531
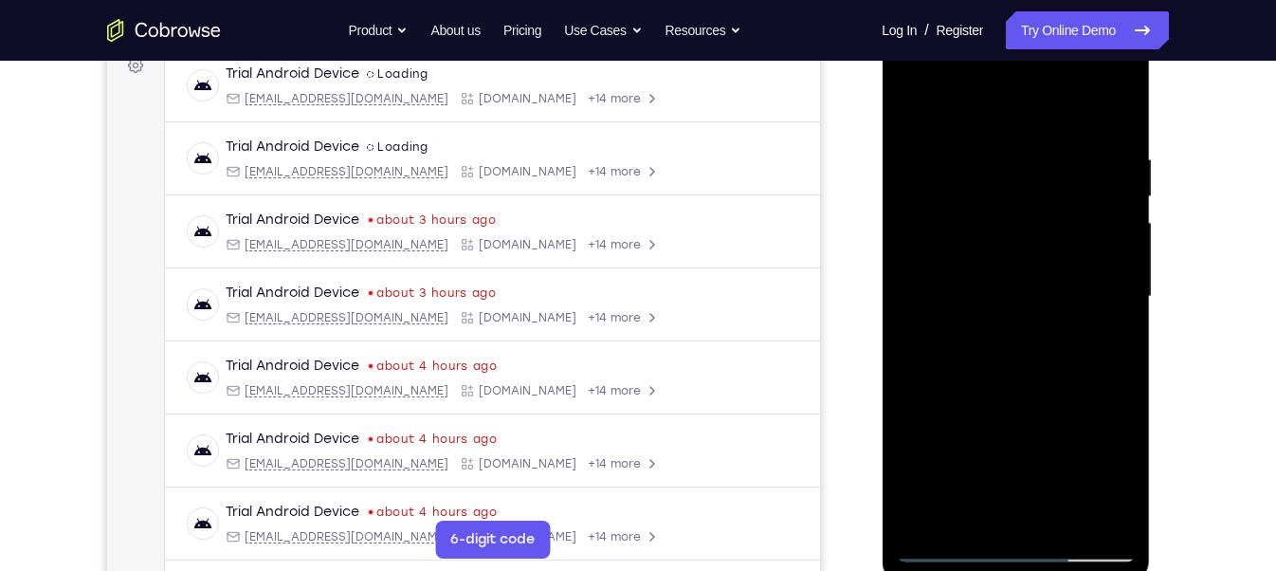
scroll to position [299, 0]
click at [1049, 383] on div at bounding box center [1015, 294] width 239 height 531
click at [1053, 263] on div at bounding box center [1015, 294] width 239 height 531
click at [973, 505] on div at bounding box center [1015, 294] width 239 height 531
click at [1107, 336] on div at bounding box center [1015, 294] width 239 height 531
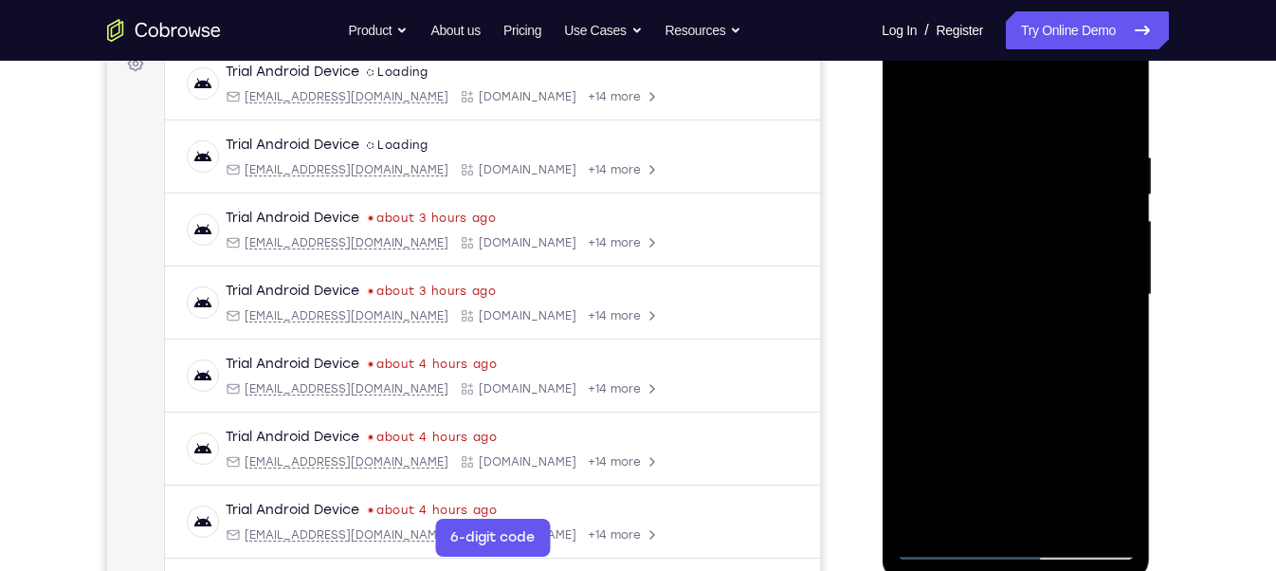
click at [912, 98] on div at bounding box center [1015, 294] width 239 height 531
click at [990, 253] on div at bounding box center [1015, 294] width 239 height 531
click at [949, 509] on div at bounding box center [1015, 294] width 239 height 531
click at [969, 509] on div at bounding box center [1015, 294] width 239 height 531
click at [1069, 404] on div at bounding box center [1015, 294] width 239 height 531
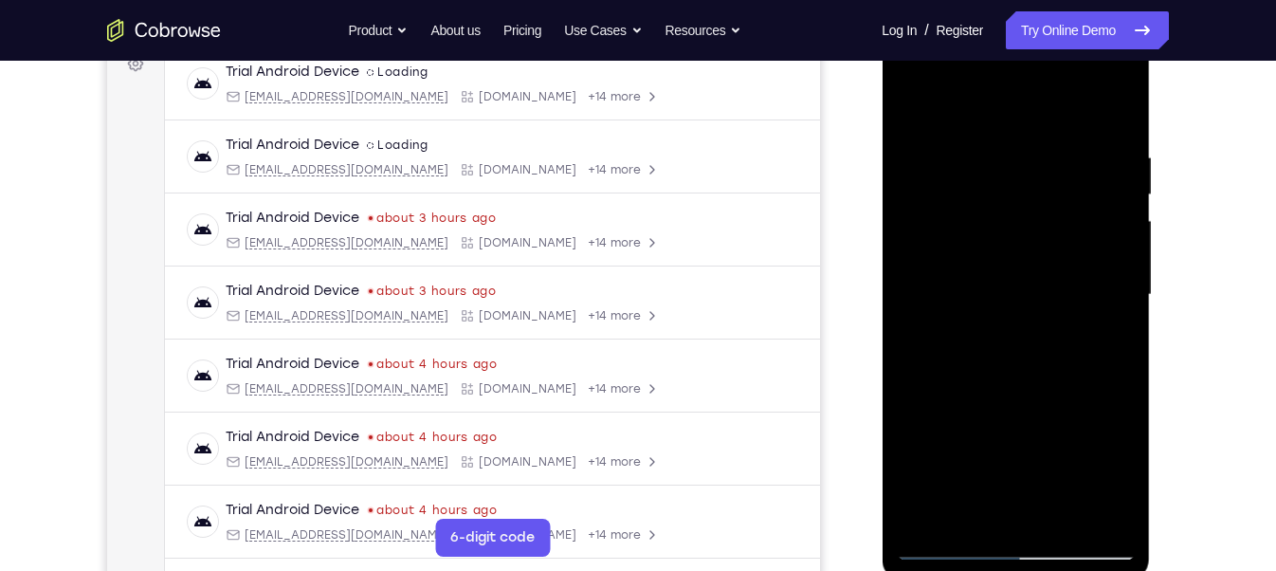
click at [1069, 404] on div at bounding box center [1015, 294] width 239 height 531
click at [1109, 322] on div at bounding box center [1015, 294] width 239 height 531
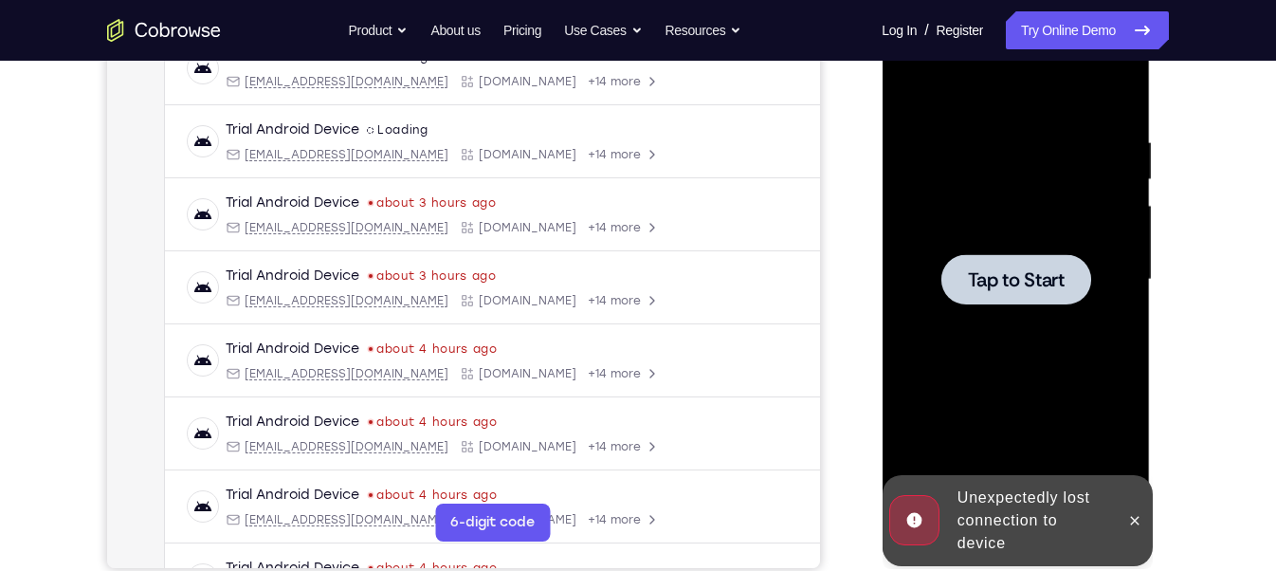
click at [1002, 291] on div at bounding box center [1015, 279] width 150 height 50
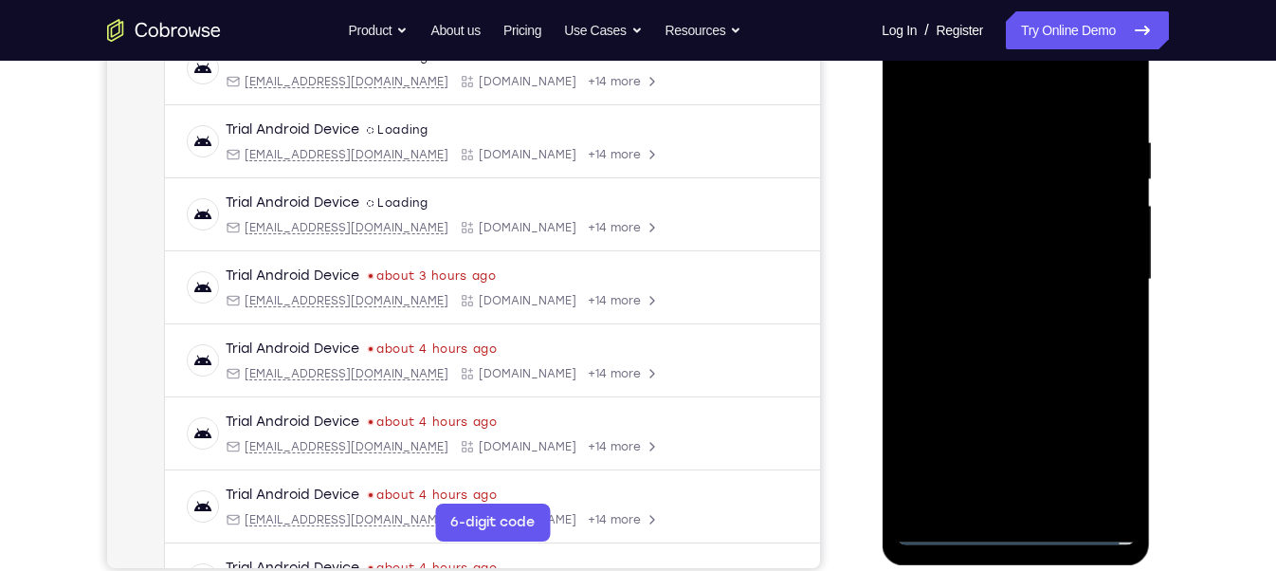
click at [1013, 531] on div at bounding box center [1015, 279] width 239 height 531
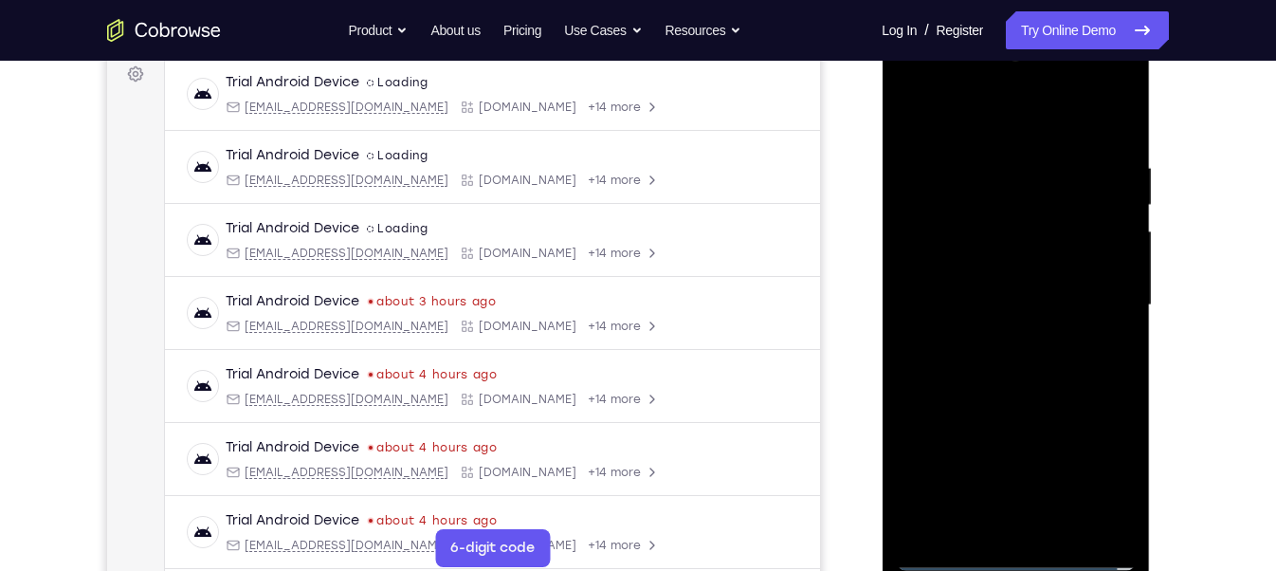
click at [1095, 475] on div at bounding box center [1015, 305] width 239 height 531
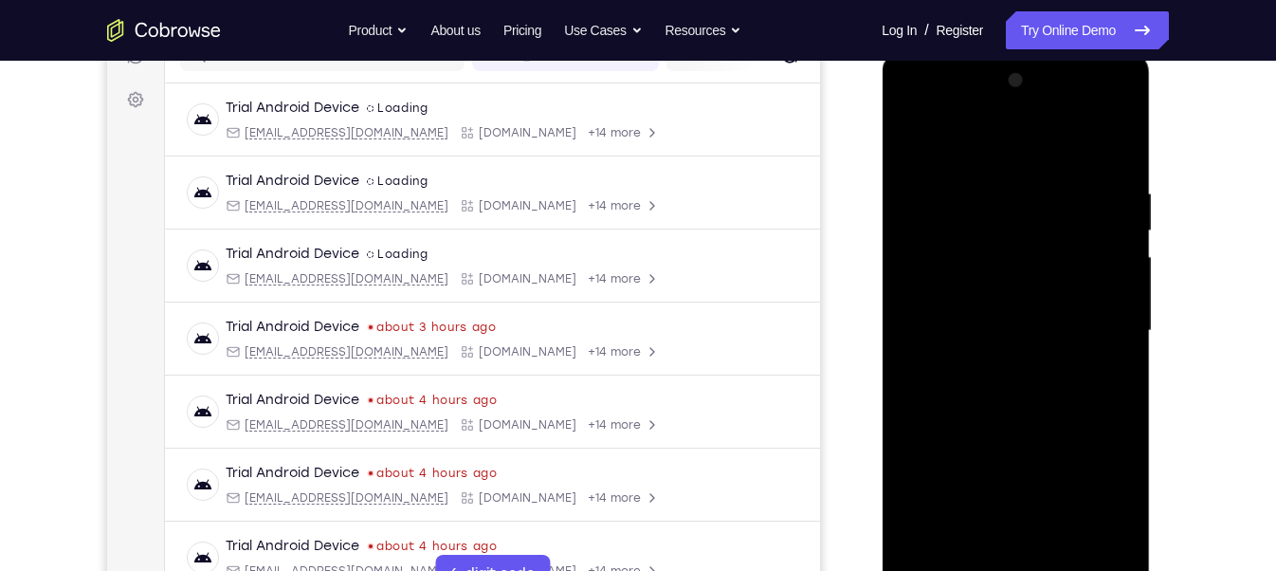
scroll to position [263, 0]
click at [913, 99] on div at bounding box center [1015, 330] width 239 height 531
click at [1099, 324] on div at bounding box center [1015, 330] width 239 height 531
click at [992, 361] on div at bounding box center [1015, 330] width 239 height 531
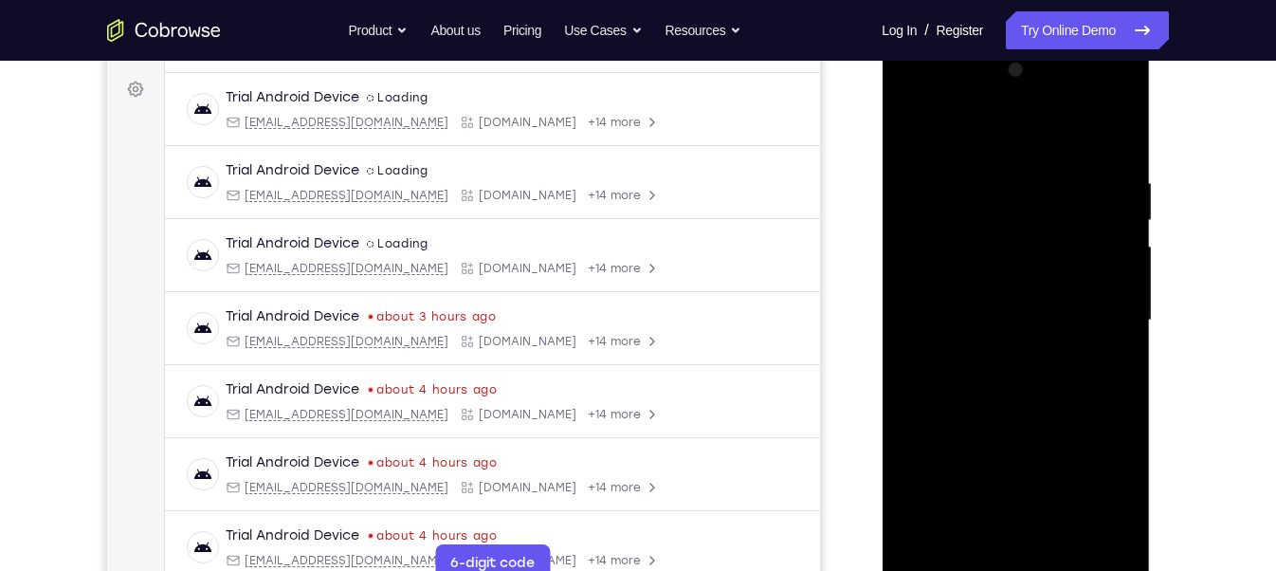
scroll to position [292, 0]
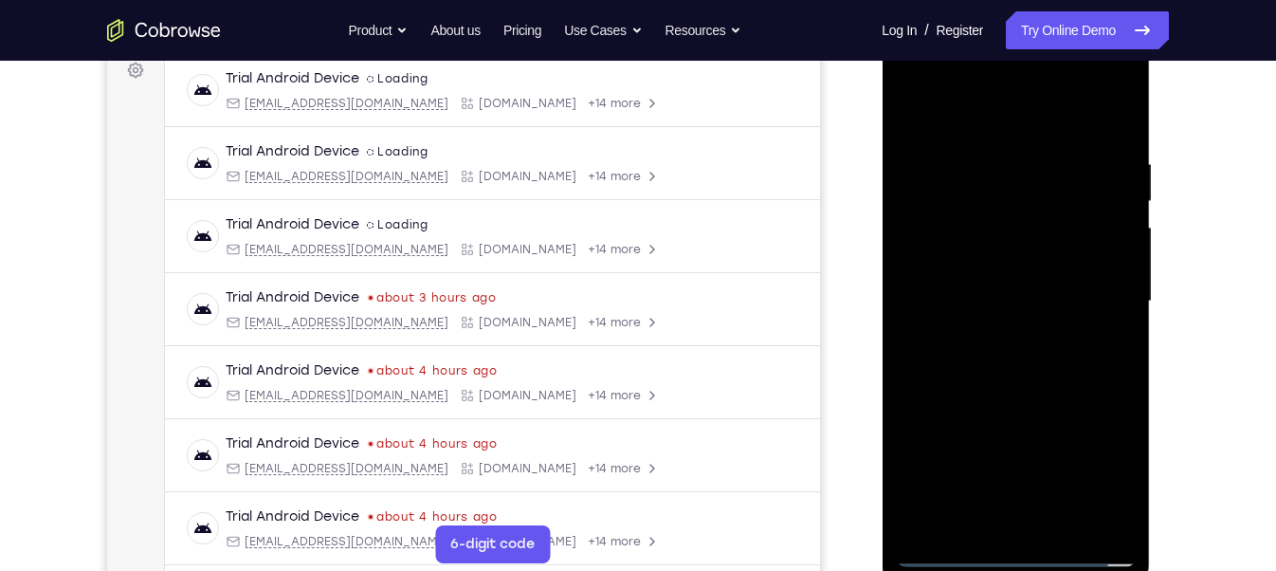
click at [1077, 278] on div at bounding box center [1015, 301] width 239 height 531
click at [1084, 262] on div at bounding box center [1015, 301] width 239 height 531
click at [1030, 297] on div at bounding box center [1015, 301] width 239 height 531
click at [1035, 362] on div at bounding box center [1015, 301] width 239 height 531
click at [1031, 386] on div at bounding box center [1015, 301] width 239 height 531
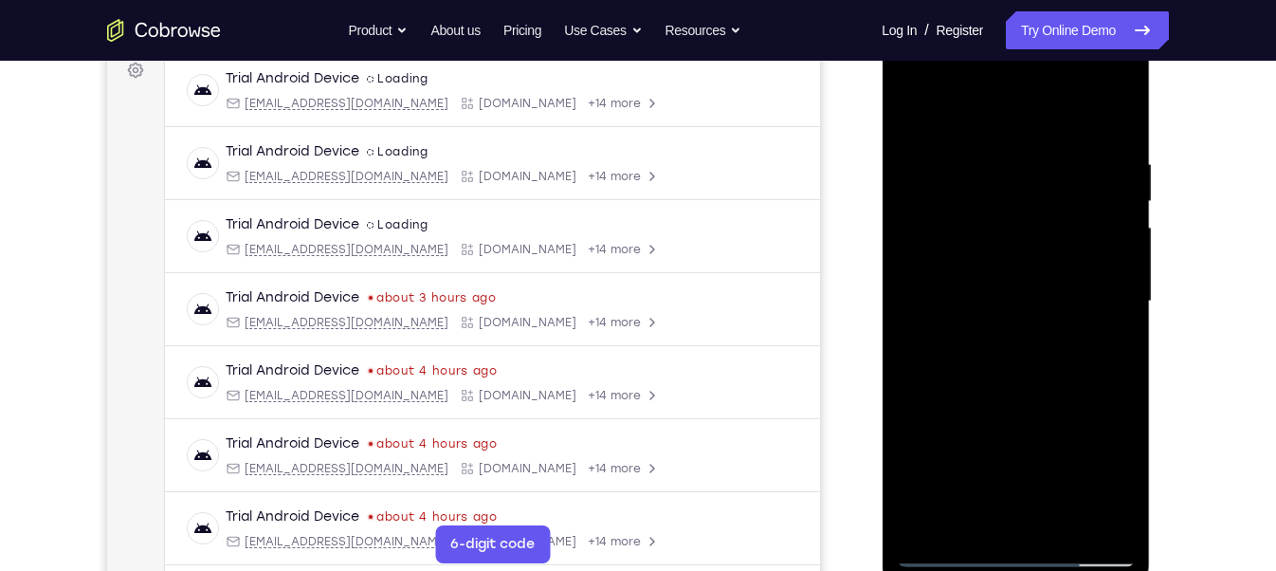
click at [1060, 530] on div at bounding box center [1015, 301] width 239 height 531
click at [1036, 274] on div at bounding box center [1015, 301] width 239 height 531
click at [1023, 399] on div at bounding box center [1015, 301] width 239 height 531
click at [1043, 264] on div at bounding box center [1015, 301] width 239 height 531
click at [919, 116] on div at bounding box center [1015, 301] width 239 height 531
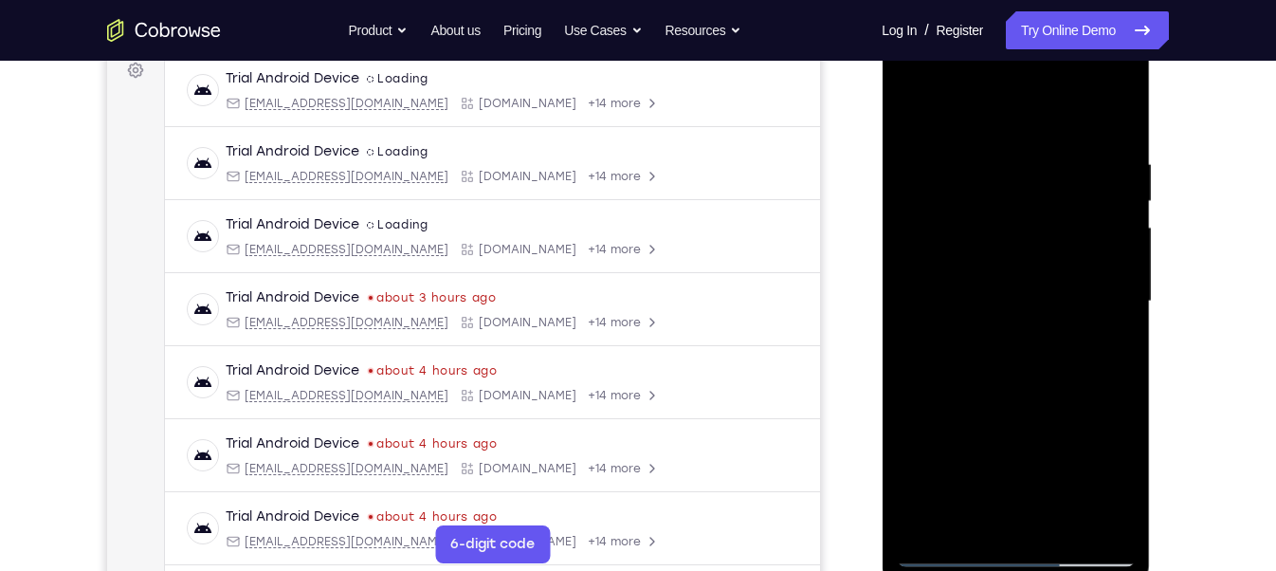
click at [985, 353] on div at bounding box center [1015, 301] width 239 height 531
click at [971, 516] on div at bounding box center [1015, 301] width 239 height 531
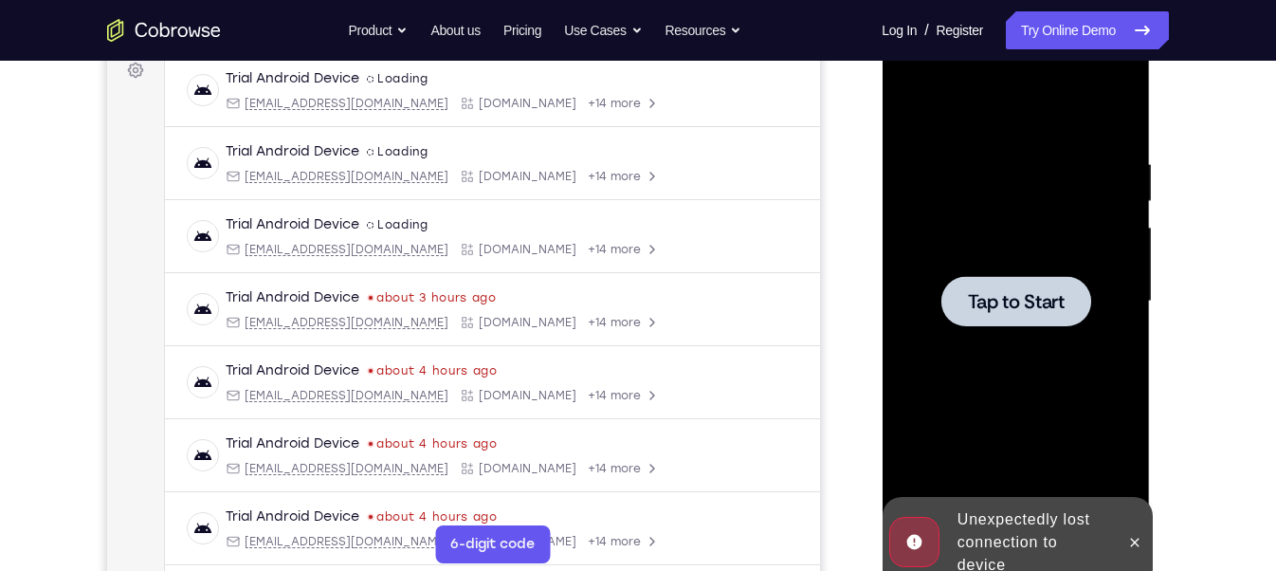
click at [955, 297] on div at bounding box center [1015, 301] width 150 height 50
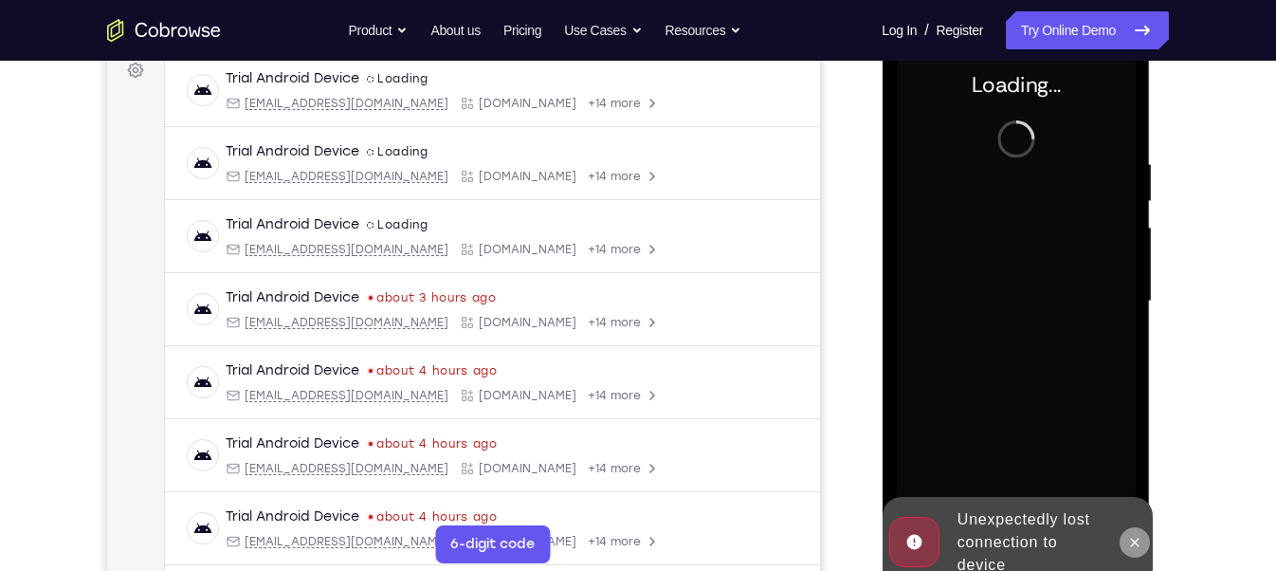
click at [1144, 535] on button at bounding box center [1133, 542] width 30 height 30
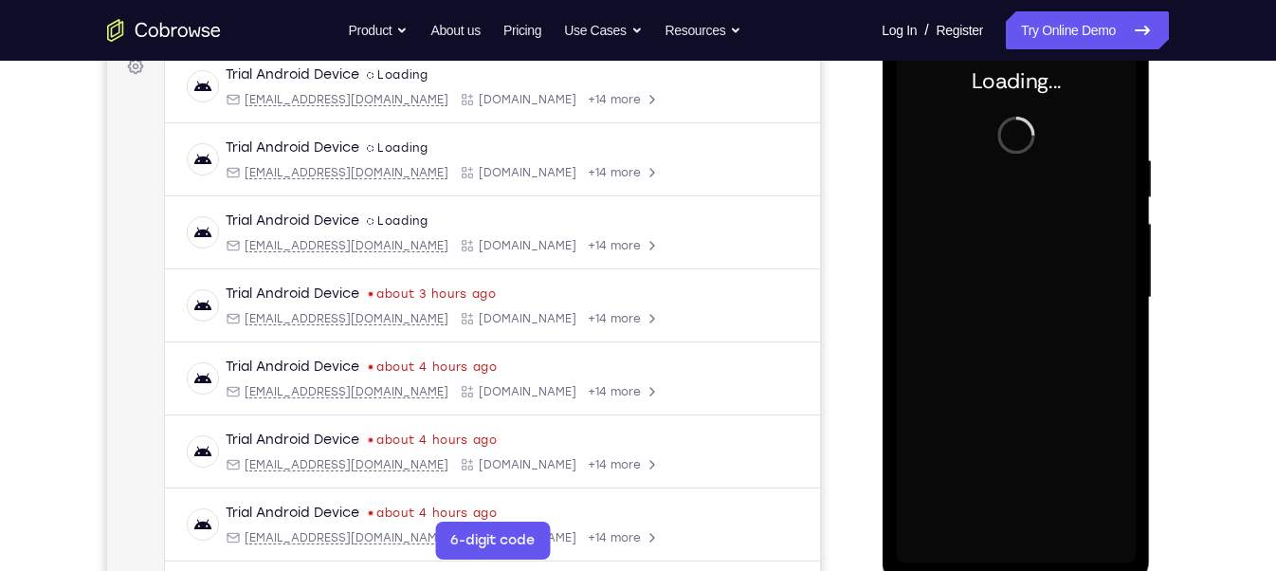
scroll to position [298, 0]
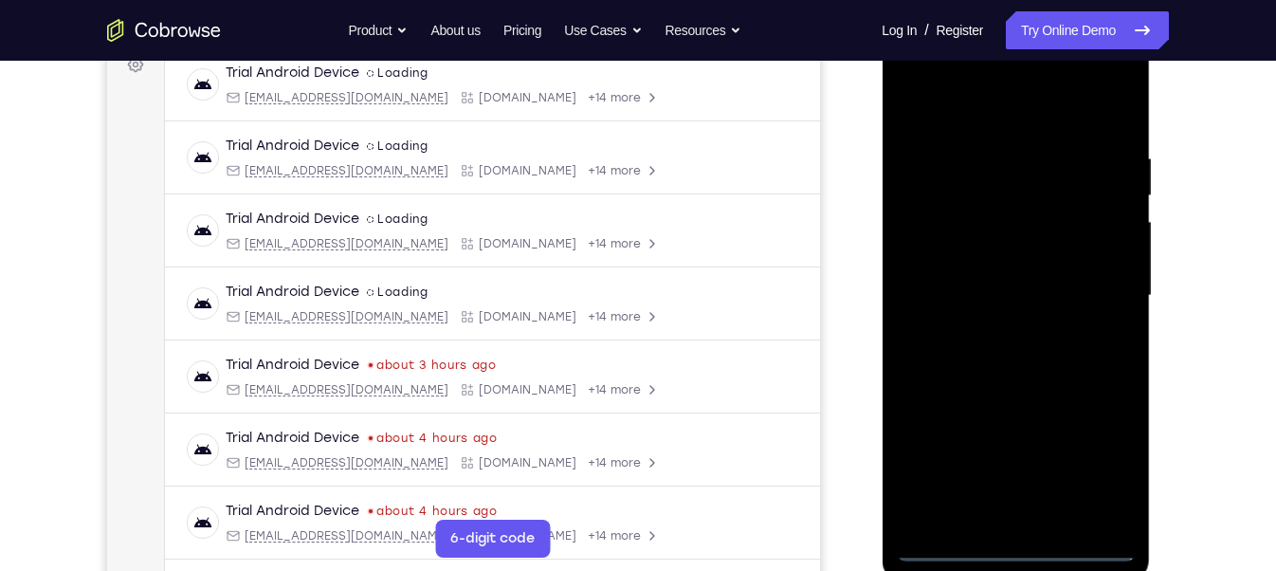
click at [1023, 551] on div at bounding box center [1015, 295] width 239 height 531
click at [1011, 548] on div at bounding box center [1015, 295] width 239 height 531
click at [1096, 459] on div at bounding box center [1015, 295] width 239 height 531
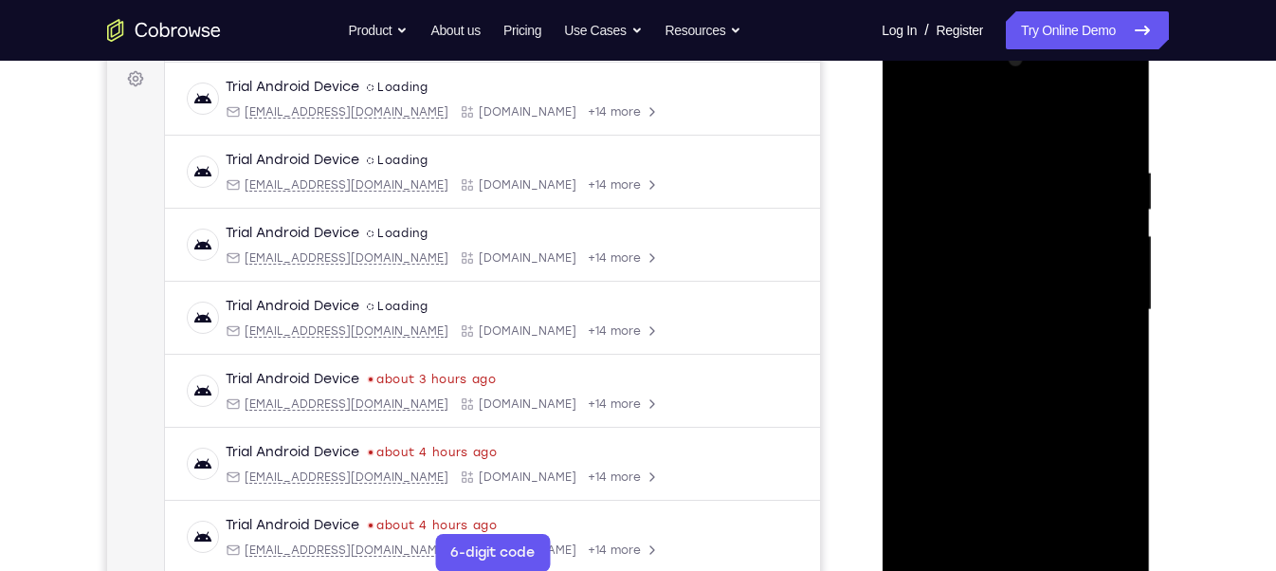
click at [917, 82] on div at bounding box center [1015, 310] width 239 height 531
click at [1093, 292] on div at bounding box center [1015, 310] width 239 height 531
click at [1098, 290] on div at bounding box center [1015, 310] width 239 height 531
click at [1101, 299] on div at bounding box center [1015, 310] width 239 height 531
click at [992, 341] on div at bounding box center [1015, 310] width 239 height 531
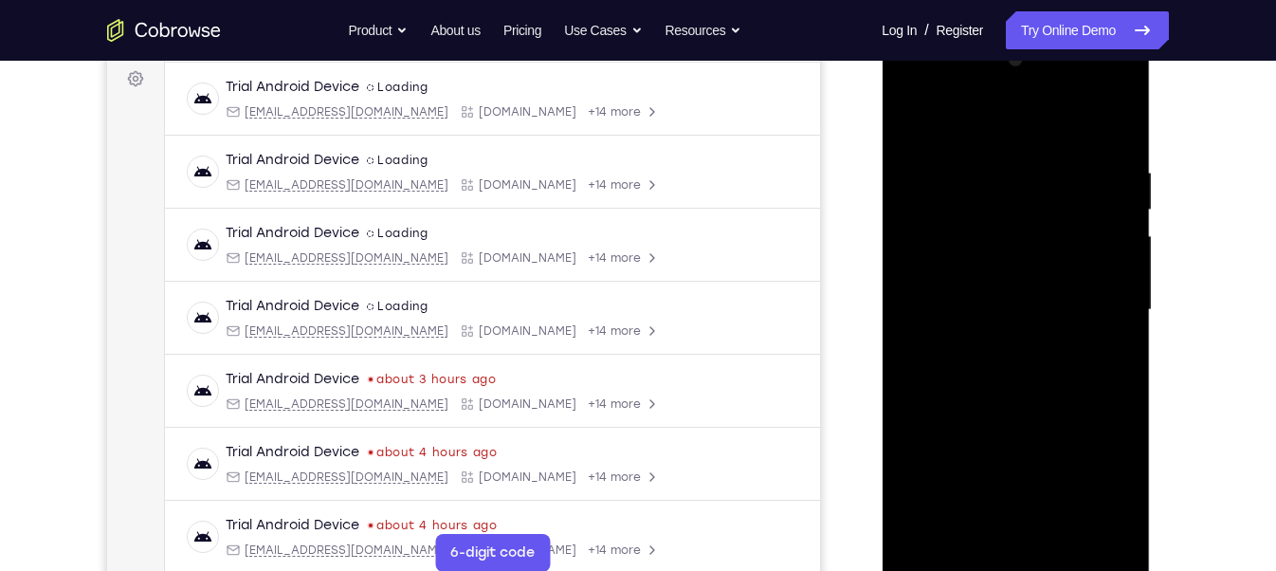
click at [1069, 283] on div at bounding box center [1015, 310] width 239 height 531
click at [1069, 262] on div at bounding box center [1015, 310] width 239 height 531
click at [987, 311] on div at bounding box center [1015, 310] width 239 height 531
click at [987, 365] on div at bounding box center [1015, 310] width 239 height 531
click at [995, 359] on div at bounding box center [1015, 310] width 239 height 531
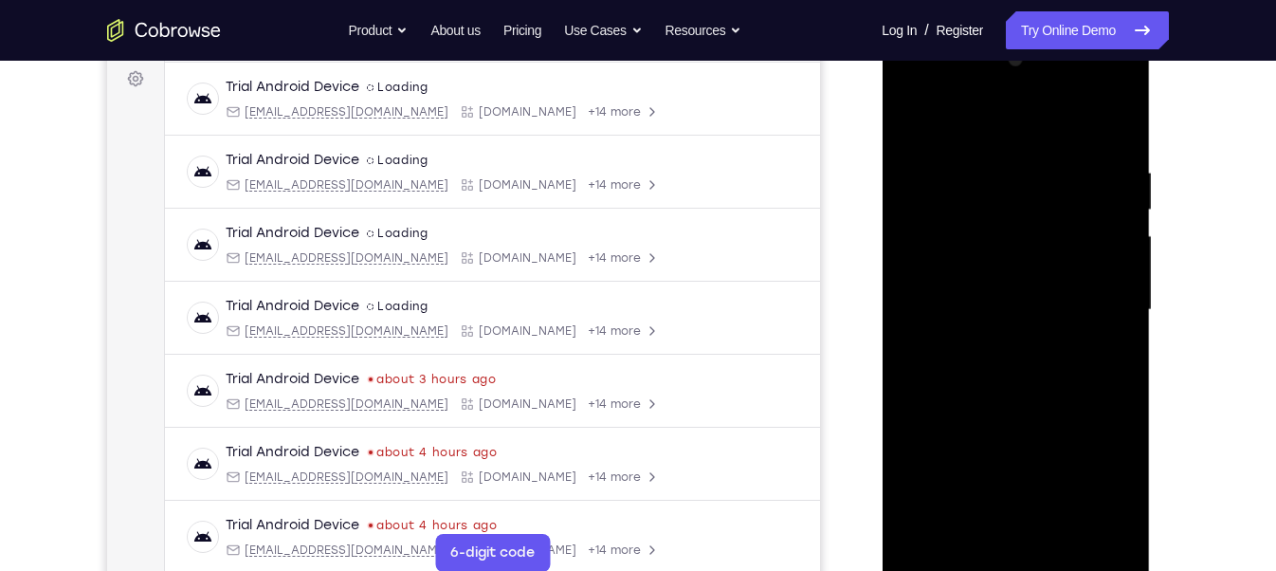
click at [1032, 385] on div at bounding box center [1015, 310] width 239 height 531
click at [1057, 532] on div at bounding box center [1015, 310] width 239 height 531
click at [1035, 405] on div at bounding box center [1015, 310] width 239 height 531
click at [1004, 318] on div at bounding box center [1015, 310] width 239 height 531
click at [979, 520] on div at bounding box center [1015, 310] width 239 height 531
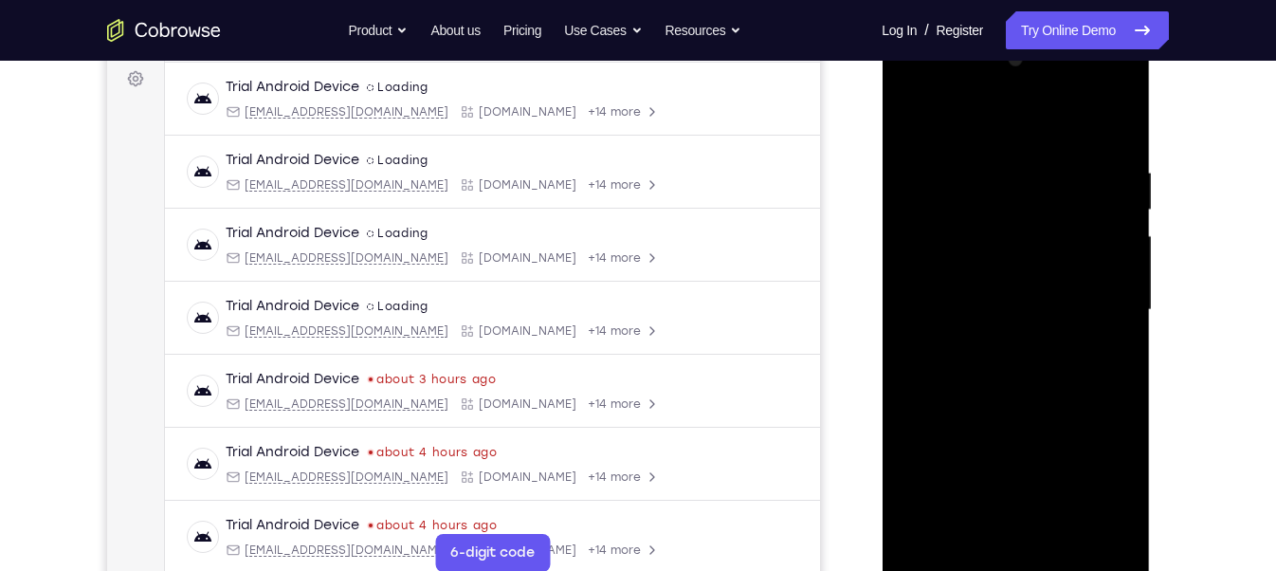
click at [966, 514] on div at bounding box center [1015, 310] width 239 height 531
click at [960, 519] on div at bounding box center [1015, 310] width 239 height 531
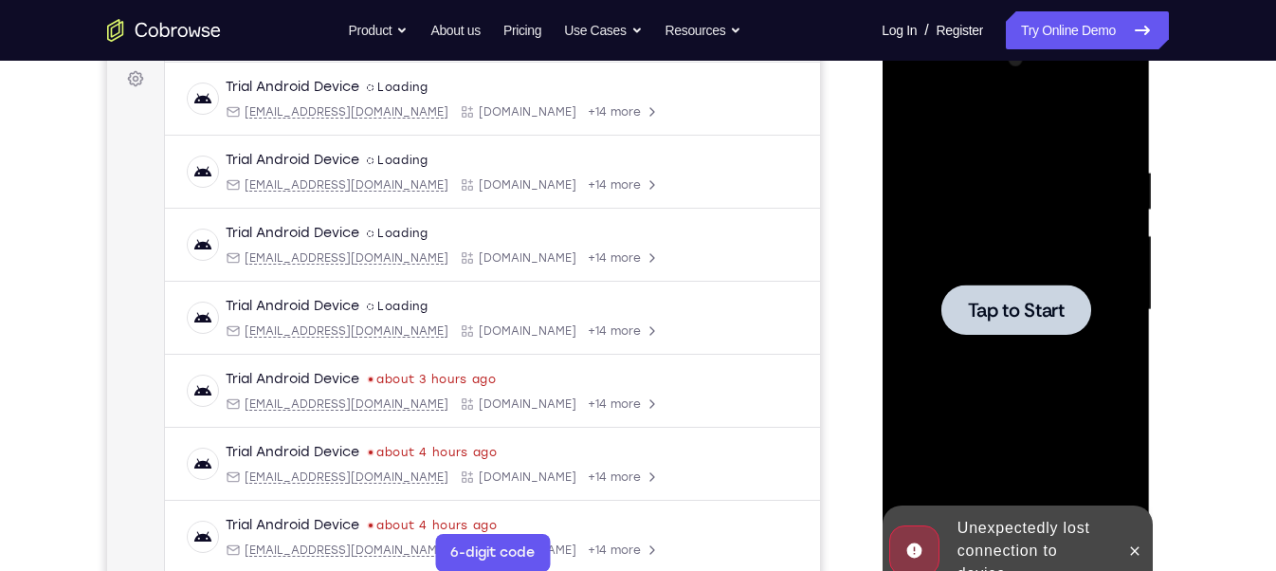
click at [1024, 314] on span "Tap to Start" at bounding box center [1015, 309] width 97 height 19
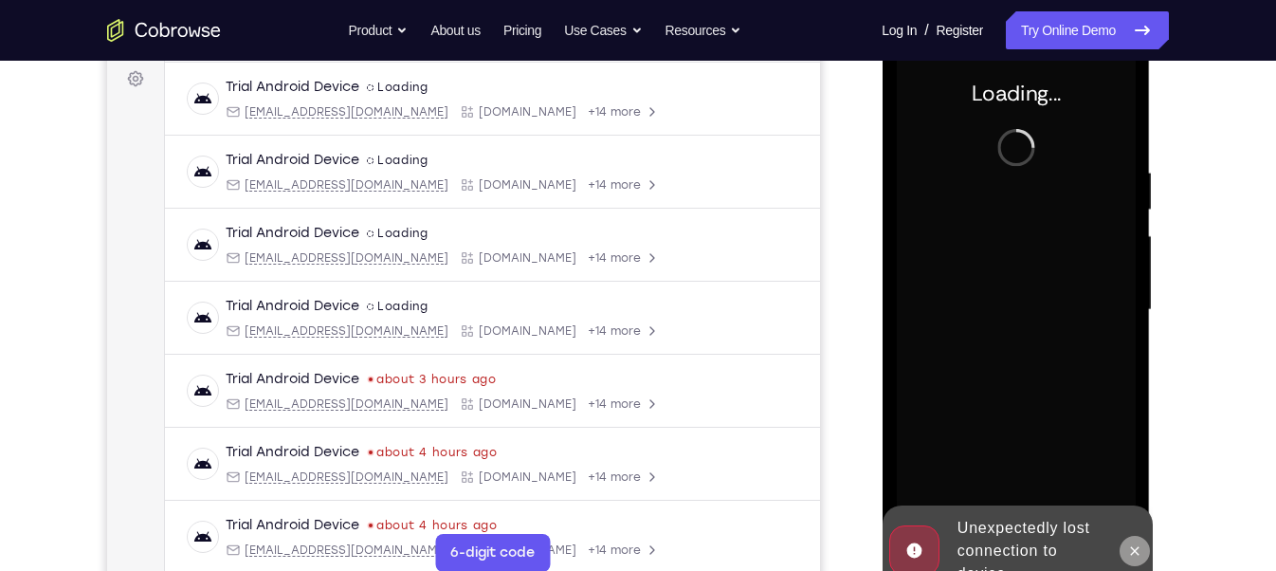
click at [1133, 549] on icon at bounding box center [1133, 550] width 15 height 15
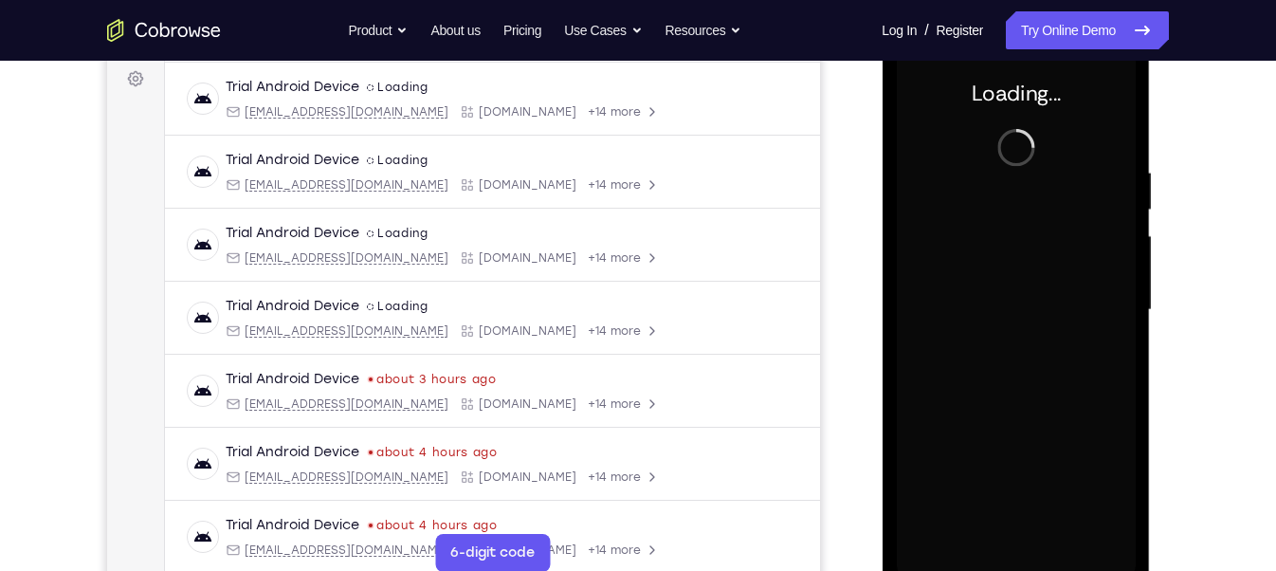
click at [1189, 445] on div "Your Support Agent Your Customer Web iOS Android Next Steps We’d be happy to gi…" at bounding box center [637, 402] width 1213 height 1250
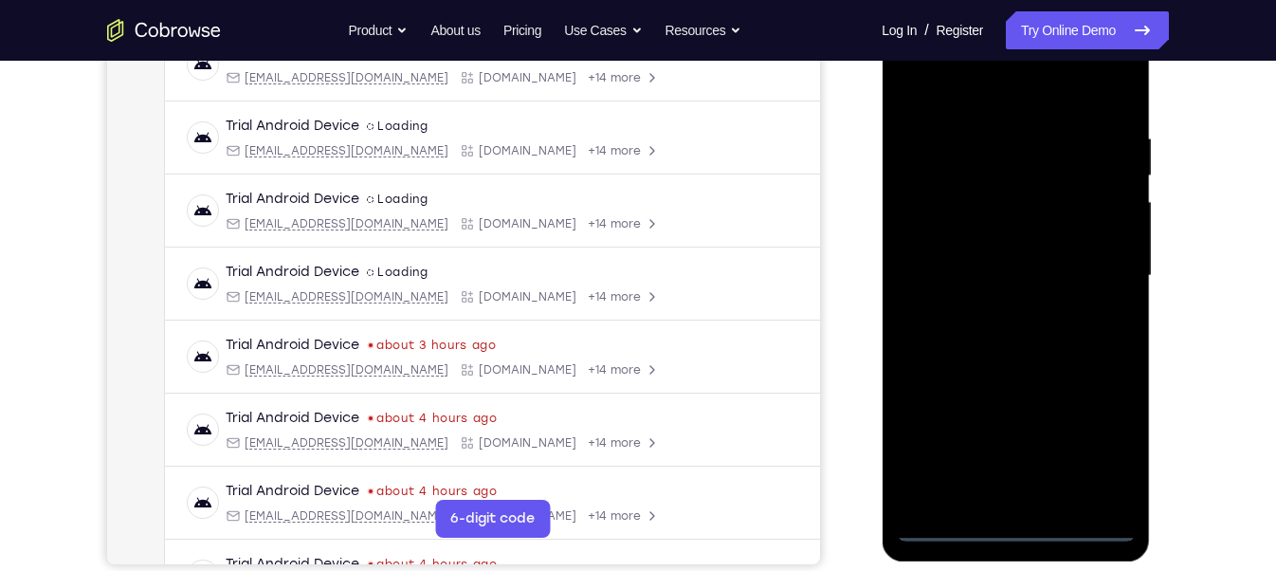
scroll to position [316, 0]
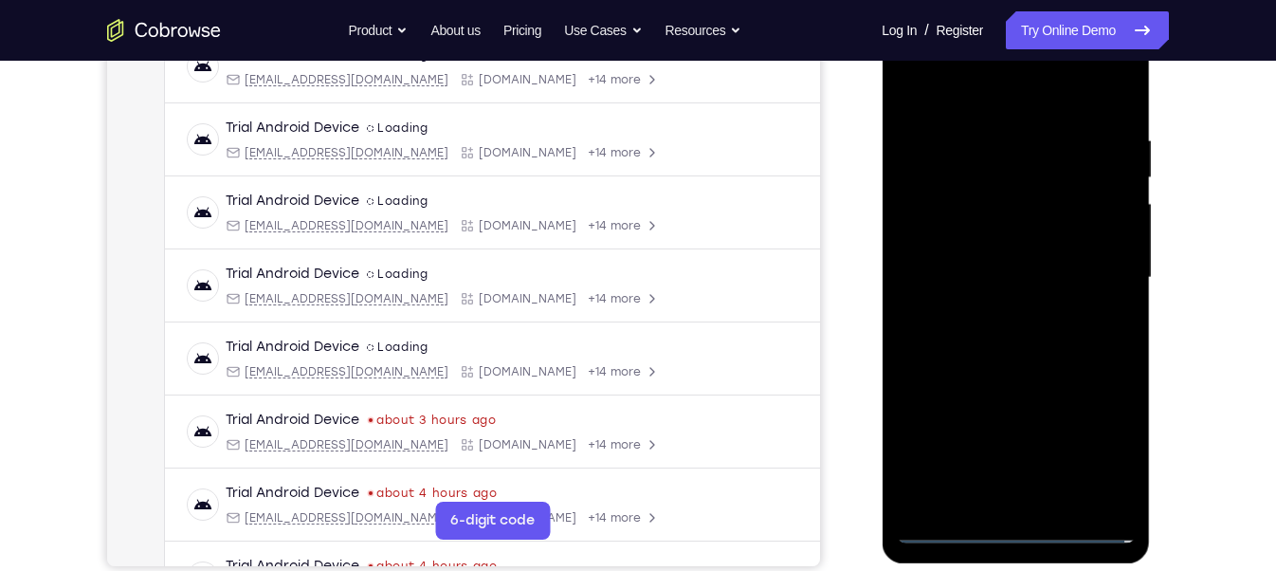
click at [1020, 531] on div at bounding box center [1015, 277] width 239 height 531
click at [1017, 536] on div at bounding box center [1015, 277] width 239 height 531
click at [1093, 444] on div at bounding box center [1015, 277] width 239 height 531
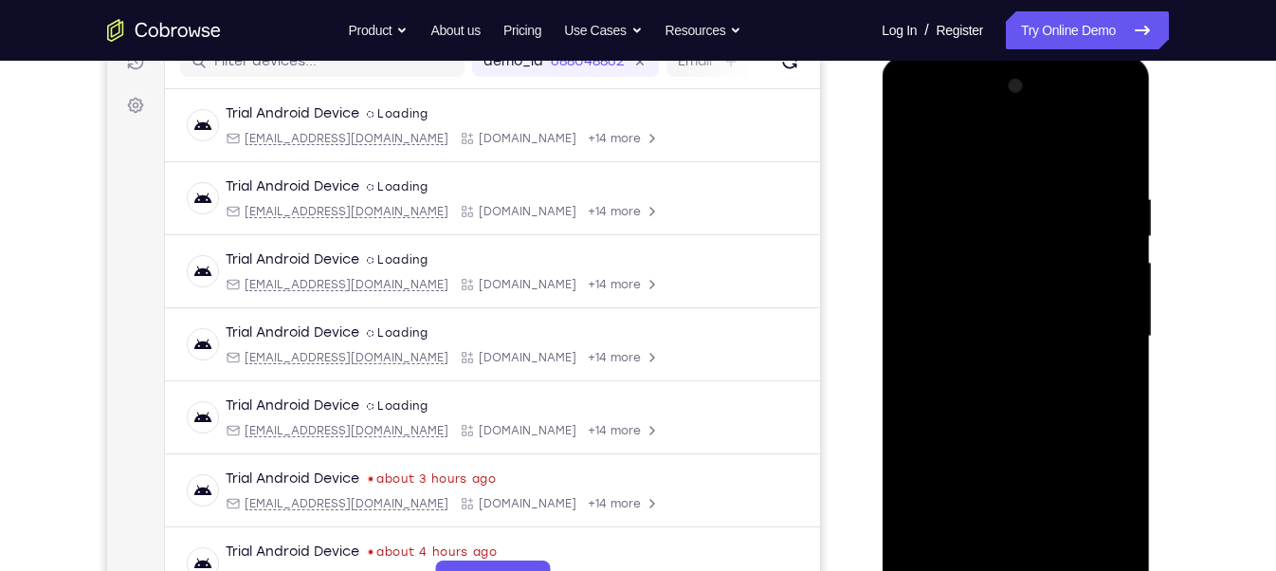
scroll to position [256, 0]
click at [909, 118] on div at bounding box center [1015, 337] width 239 height 531
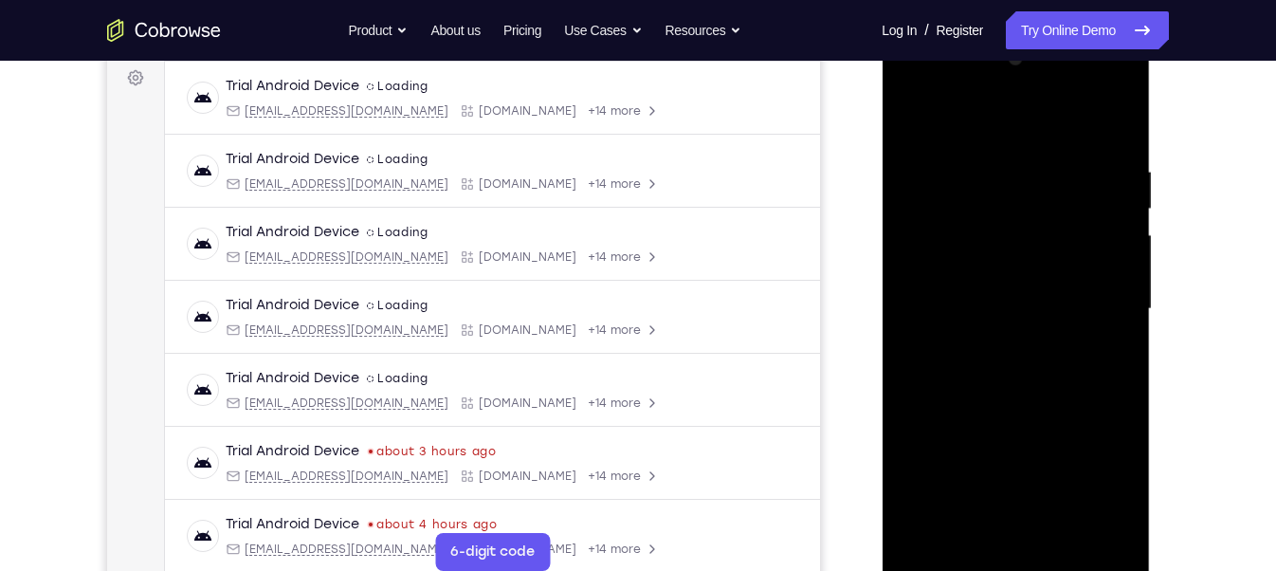
scroll to position [285, 0]
click at [1097, 312] on div at bounding box center [1015, 308] width 239 height 531
click at [990, 334] on div at bounding box center [1015, 308] width 239 height 531
click at [1024, 284] on div at bounding box center [1015, 308] width 239 height 531
click at [1035, 267] on div at bounding box center [1015, 308] width 239 height 531
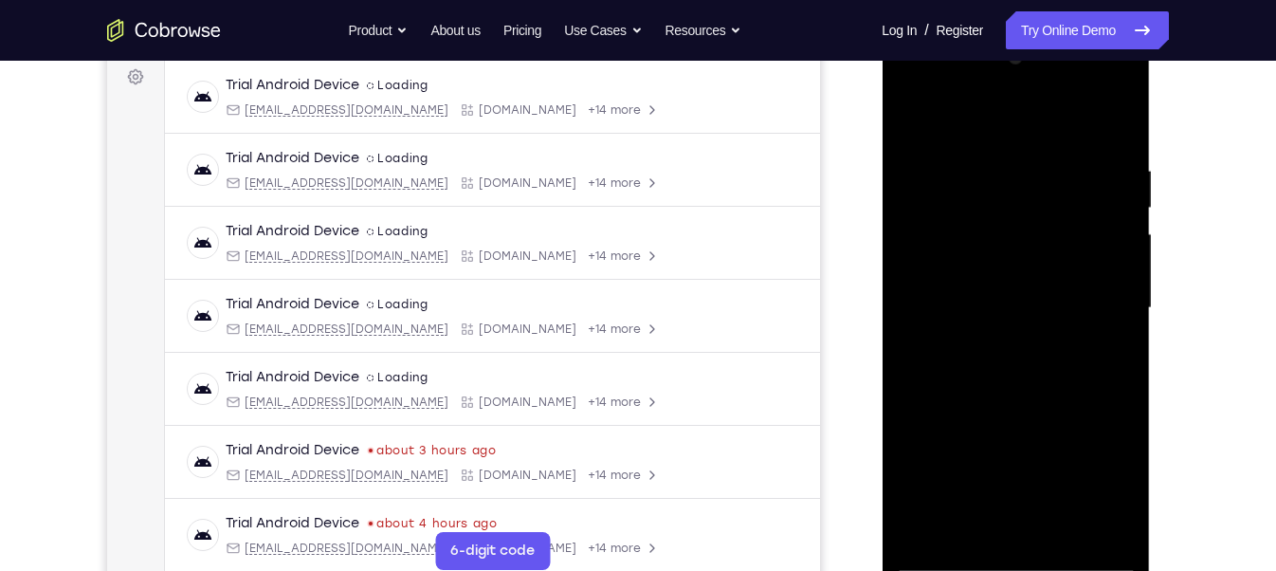
click at [979, 312] on div at bounding box center [1015, 308] width 239 height 531
click at [1032, 368] on div at bounding box center [1015, 308] width 239 height 531
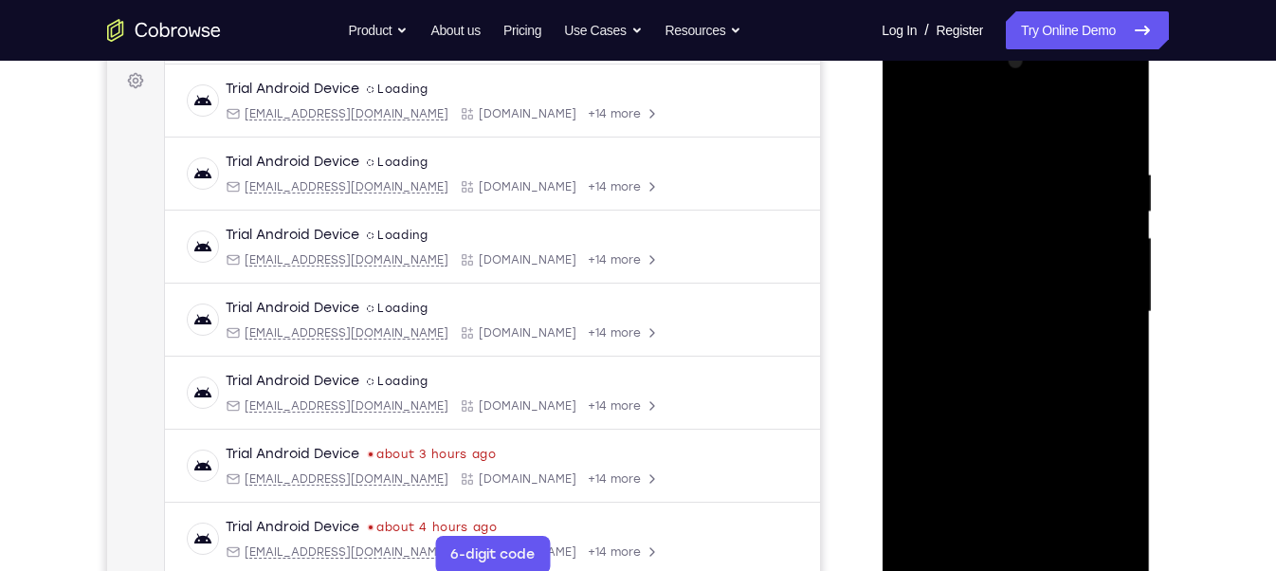
click at [1046, 357] on div at bounding box center [1015, 311] width 239 height 531
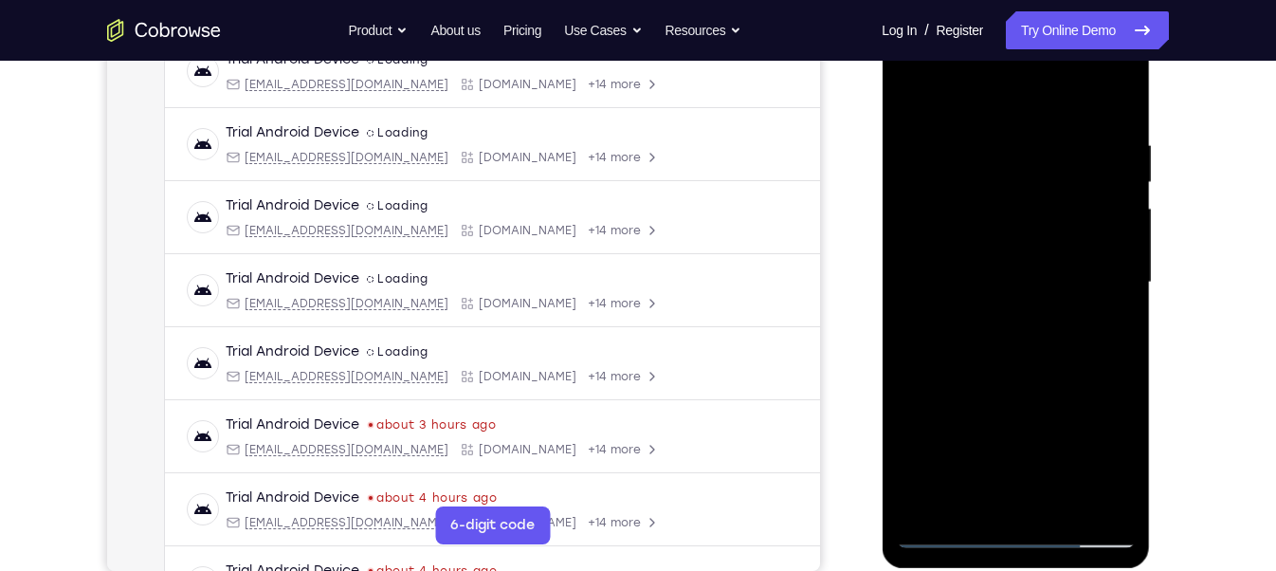
scroll to position [311, 0]
click at [1026, 367] on div at bounding box center [1015, 282] width 239 height 531
click at [1060, 502] on div at bounding box center [1015, 282] width 239 height 531
click at [1042, 374] on div at bounding box center [1015, 282] width 239 height 531
click at [1064, 291] on div at bounding box center [1015, 282] width 239 height 531
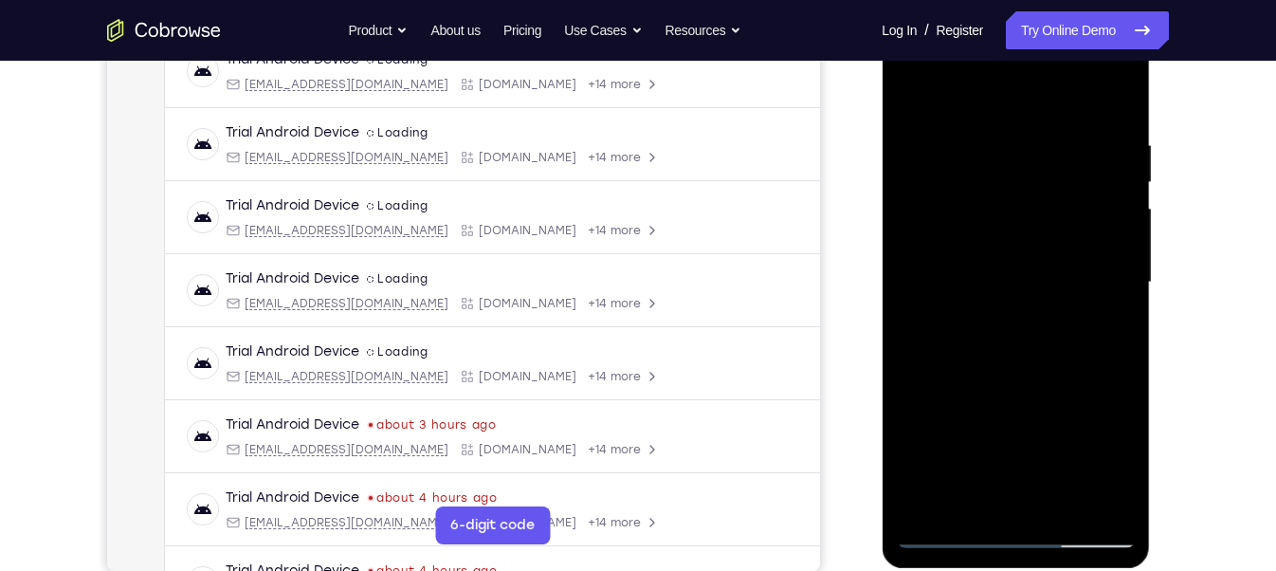
click at [1009, 321] on div at bounding box center [1015, 282] width 239 height 531
click at [971, 502] on div at bounding box center [1015, 282] width 239 height 531
click at [1060, 388] on div at bounding box center [1015, 282] width 239 height 531
click at [1018, 414] on div at bounding box center [1015, 282] width 239 height 531
click at [1104, 313] on div at bounding box center [1015, 282] width 239 height 531
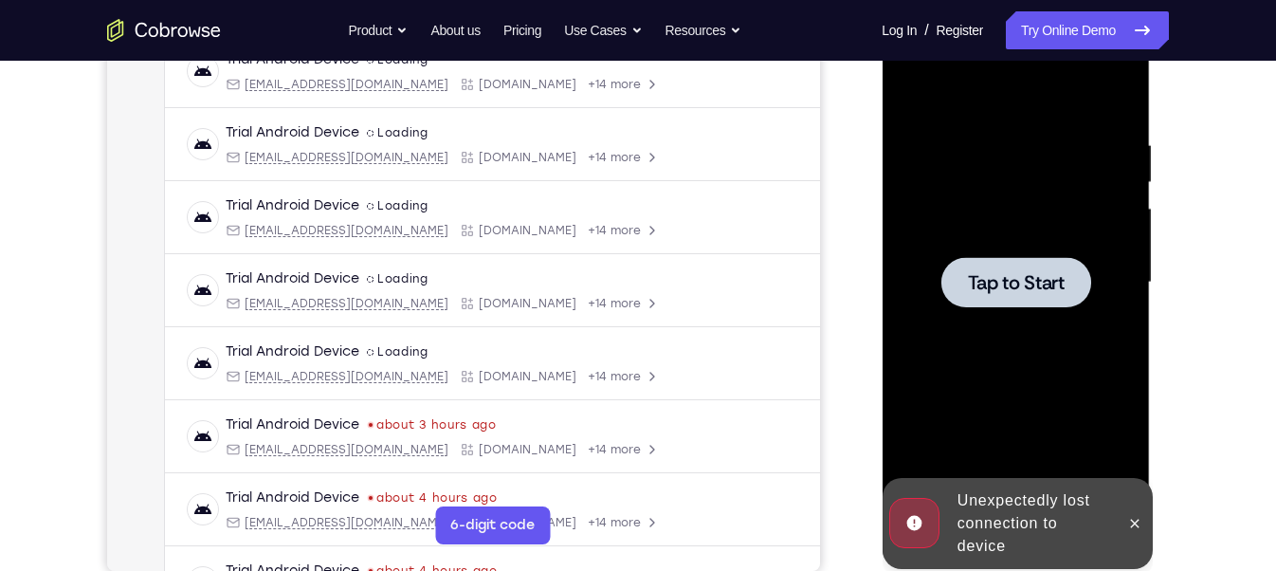
click at [1054, 284] on span "Tap to Start" at bounding box center [1015, 282] width 97 height 19
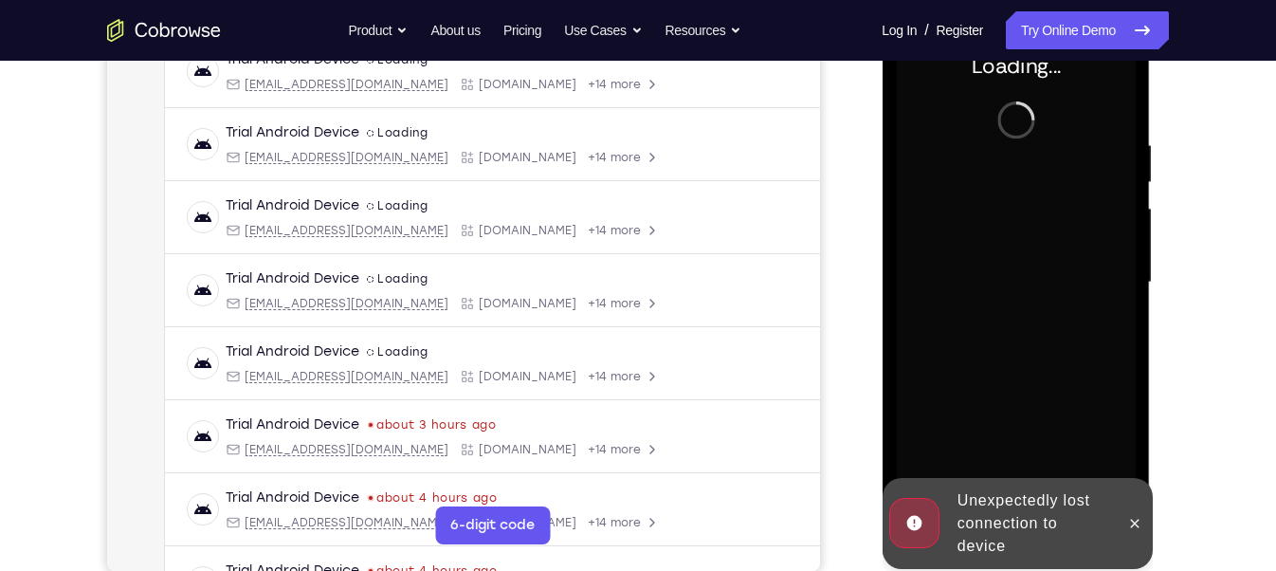
scroll to position [279, 0]
